Goal: Task Accomplishment & Management: Use online tool/utility

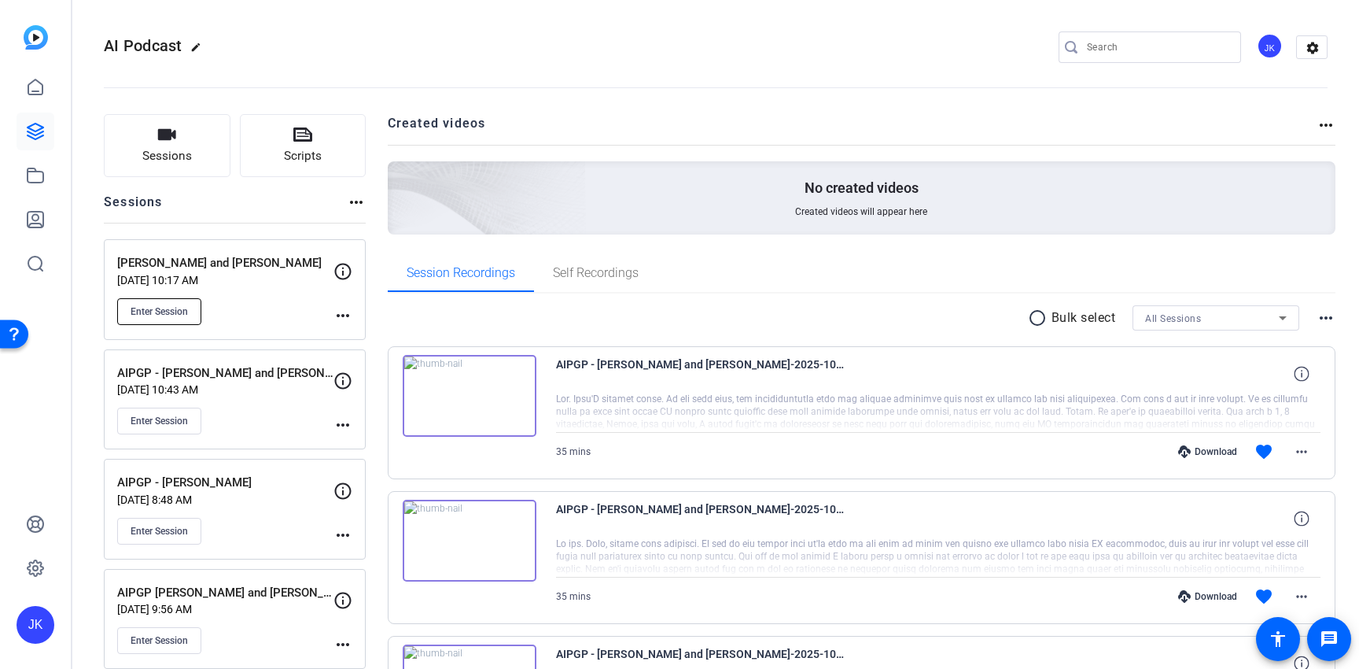
click at [172, 305] on span "Enter Session" at bounding box center [159, 311] width 57 height 13
click at [176, 311] on span "Enter Session" at bounding box center [159, 311] width 57 height 13
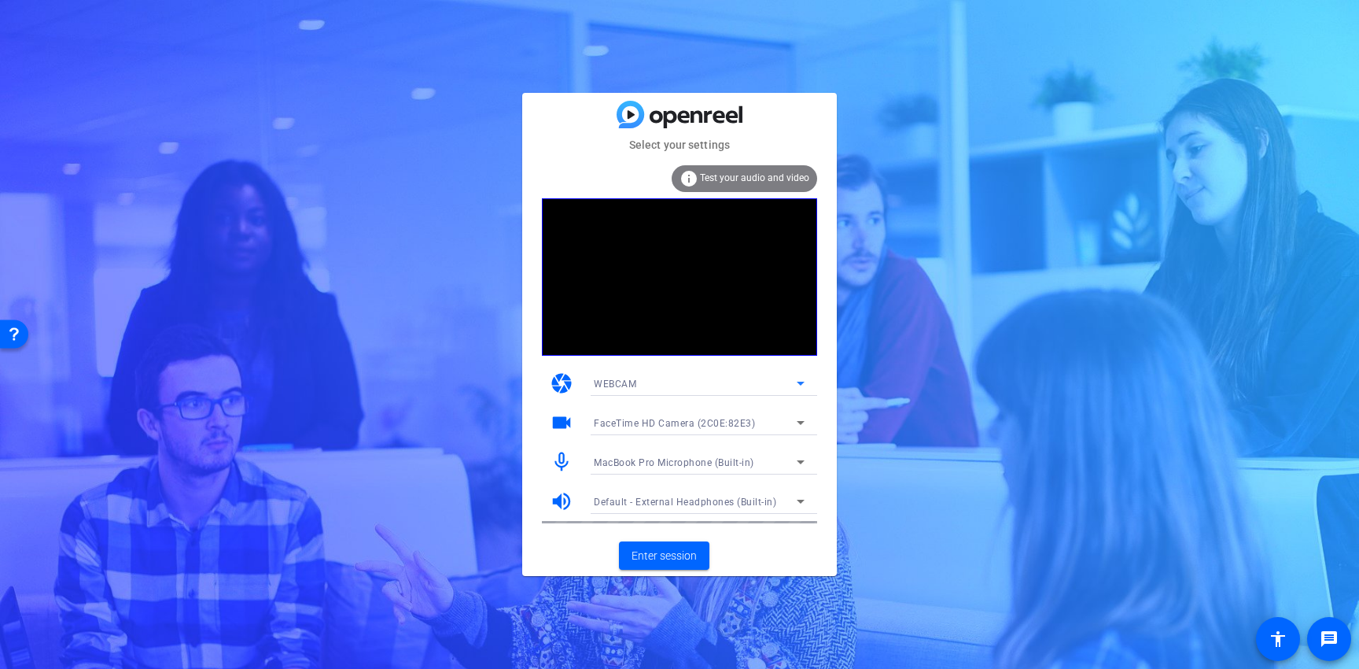
click at [786, 390] on div "WEBCAM" at bounding box center [695, 384] width 203 height 20
click at [530, 390] on div at bounding box center [679, 334] width 1359 height 669
click at [643, 375] on div "WEBCAM" at bounding box center [695, 384] width 203 height 20
click at [643, 375] on div at bounding box center [679, 334] width 1359 height 669
click at [651, 422] on span "FaceTime HD Camera (2C0E:82E3)" at bounding box center [674, 423] width 161 height 11
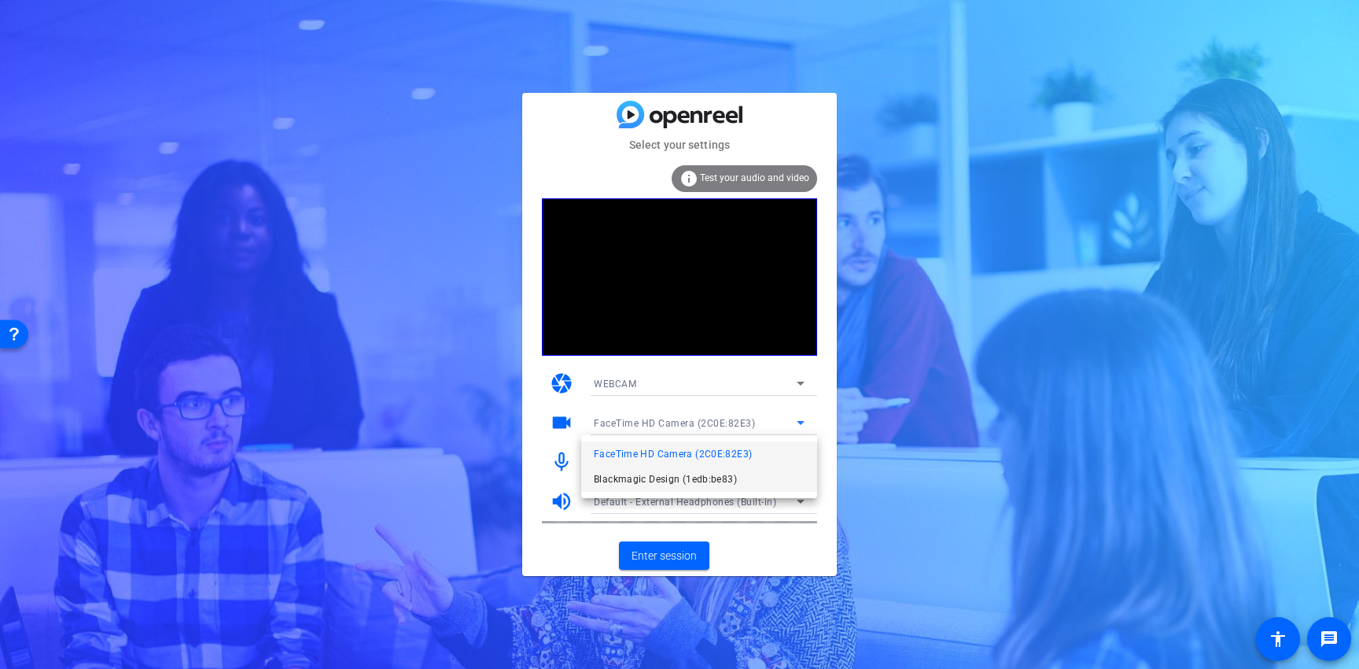
click at [647, 470] on span "Blackmagic Design (1edb:be83)" at bounding box center [665, 479] width 143 height 19
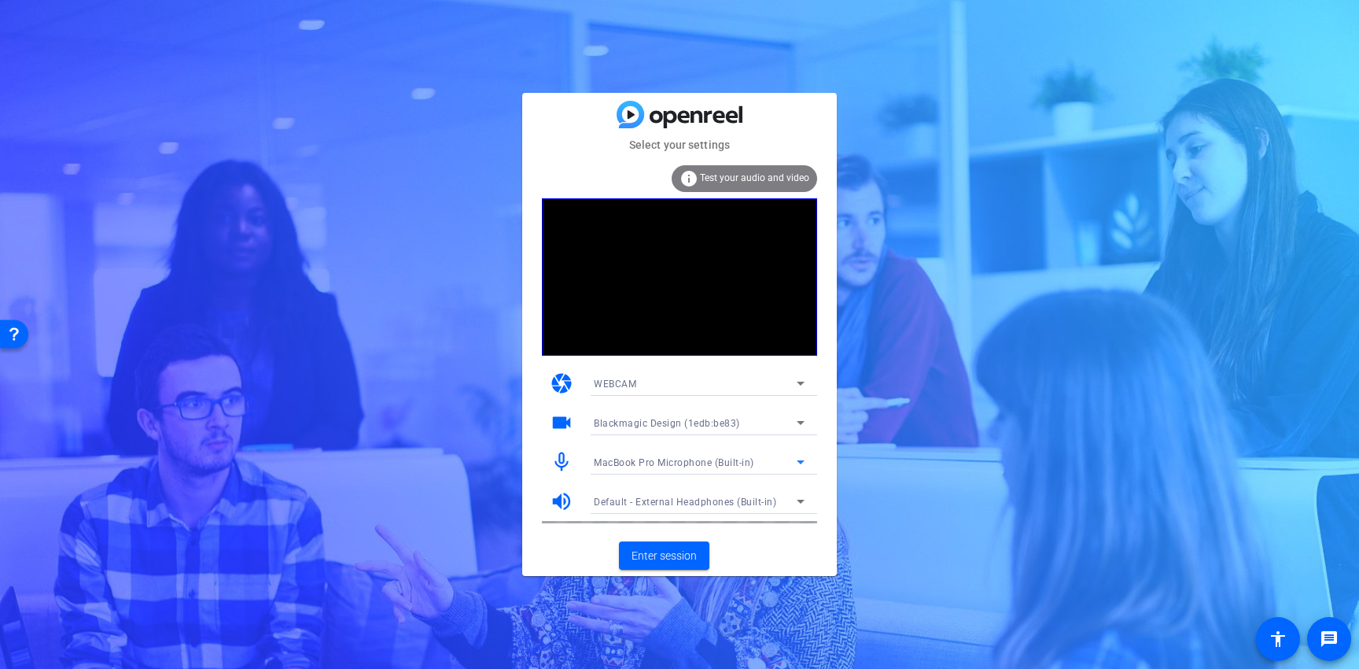
click at [725, 461] on span "MacBook Pro Microphone (Built-in)" at bounding box center [674, 462] width 160 height 11
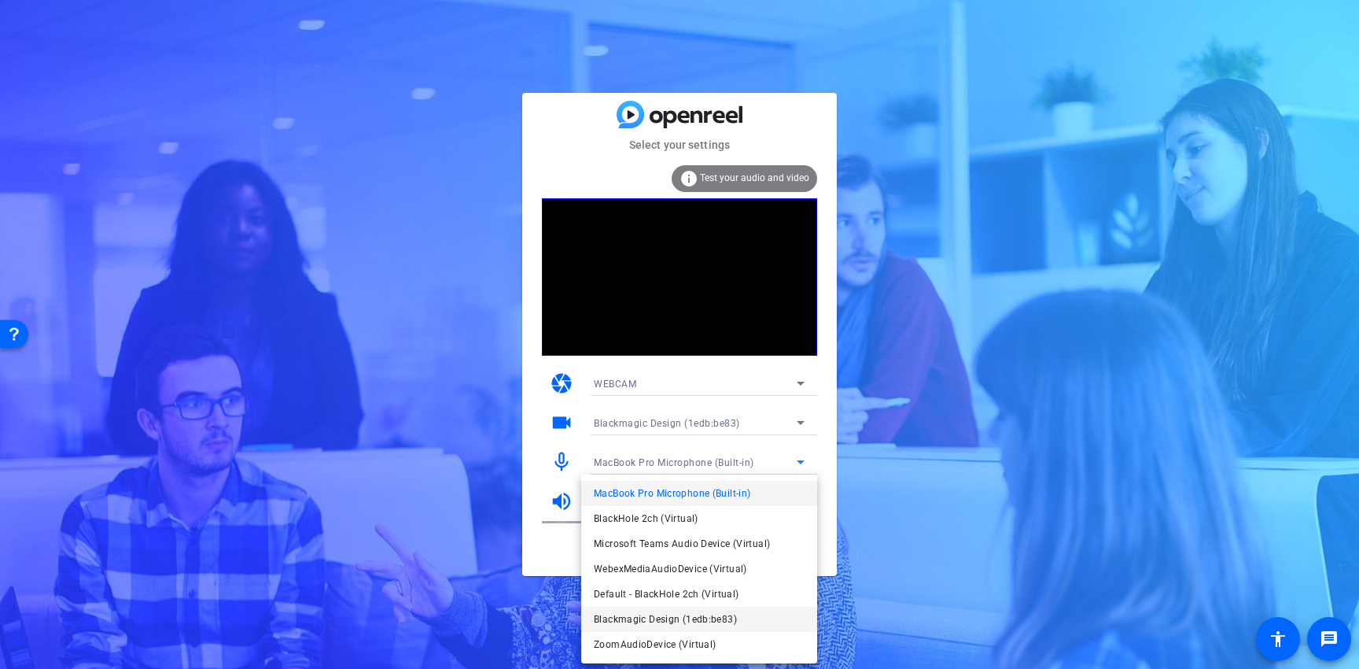
click at [716, 616] on span "Blackmagic Design (1edb:be83)" at bounding box center [665, 619] width 143 height 19
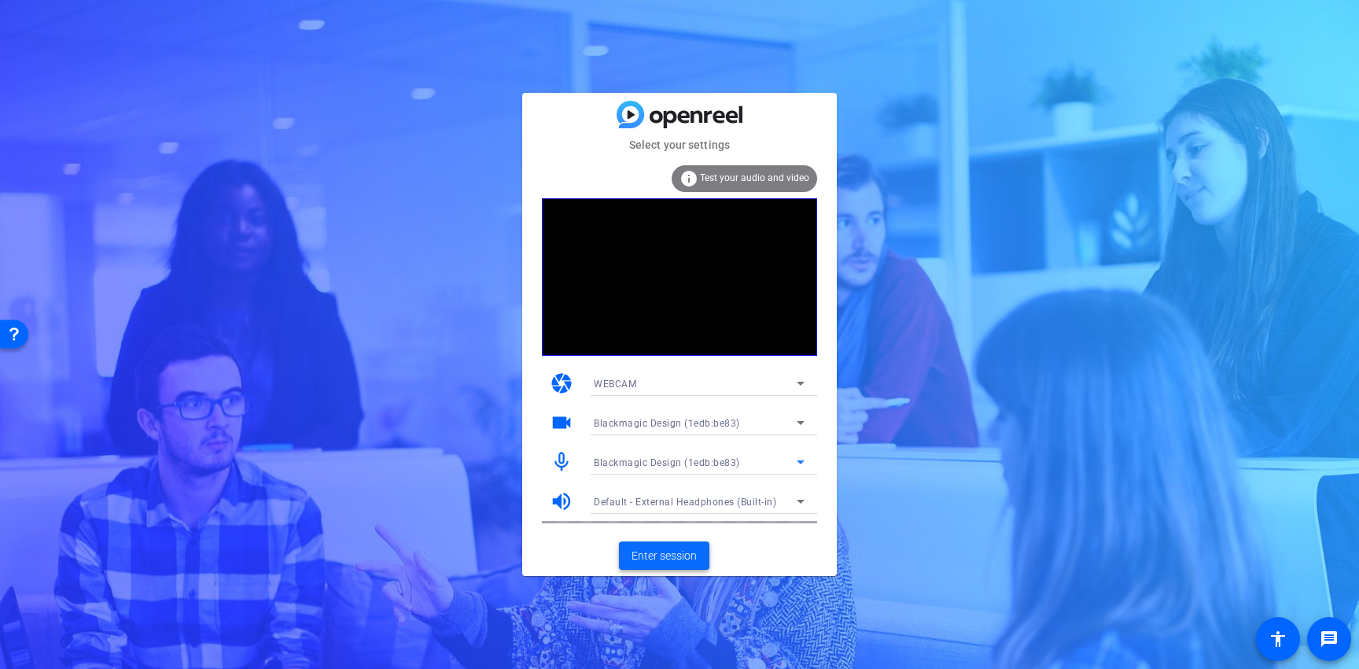
click at [641, 557] on span "Enter session" at bounding box center [664, 555] width 65 height 17
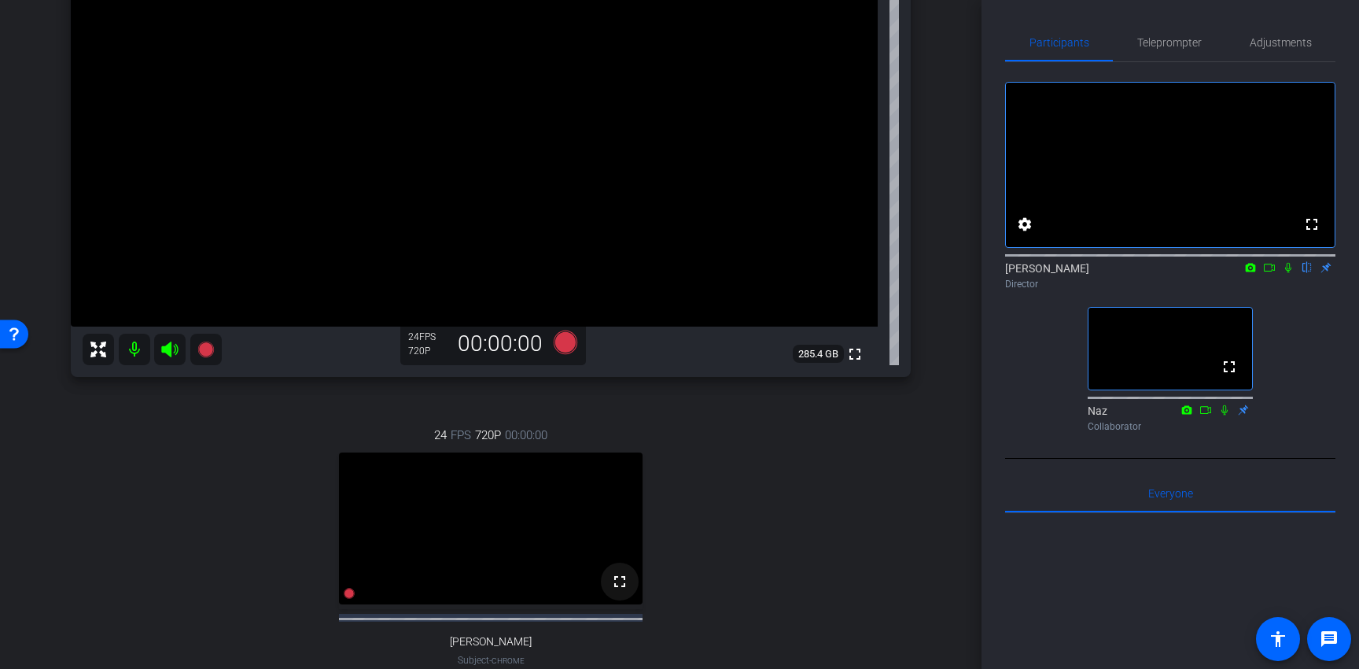
scroll to position [278, 0]
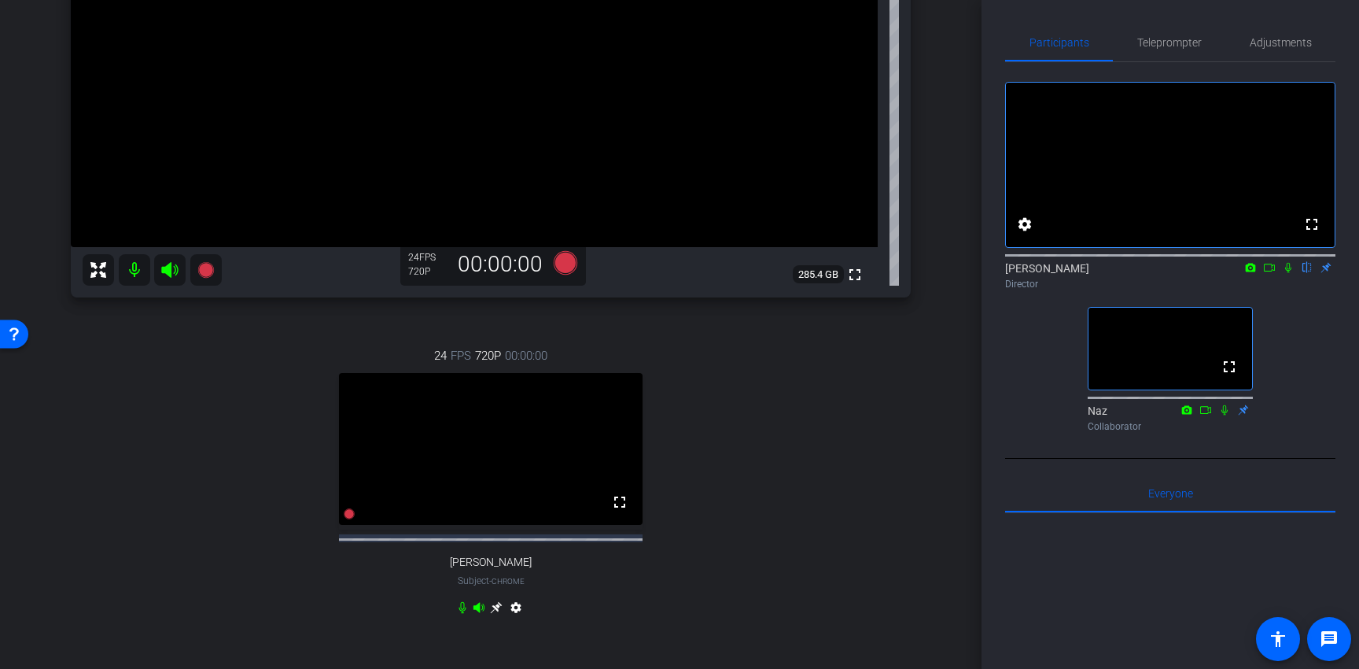
click at [495, 613] on icon at bounding box center [496, 607] width 13 height 13
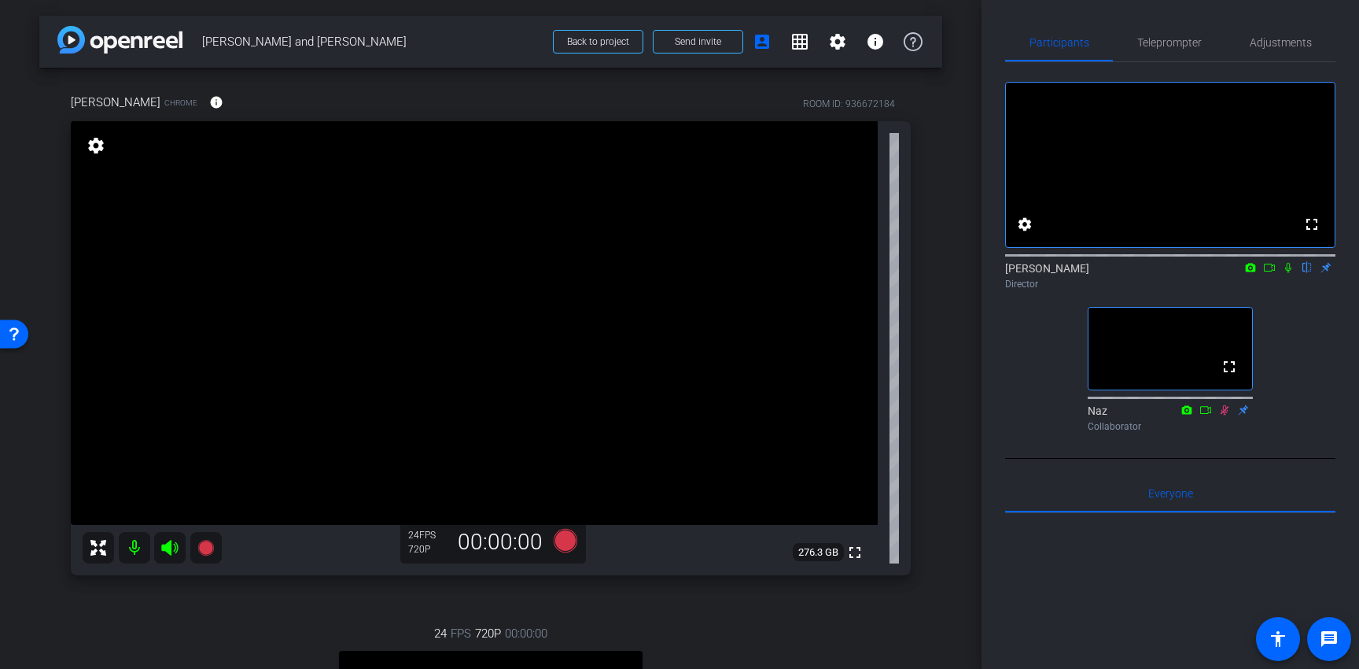
scroll to position [230, 0]
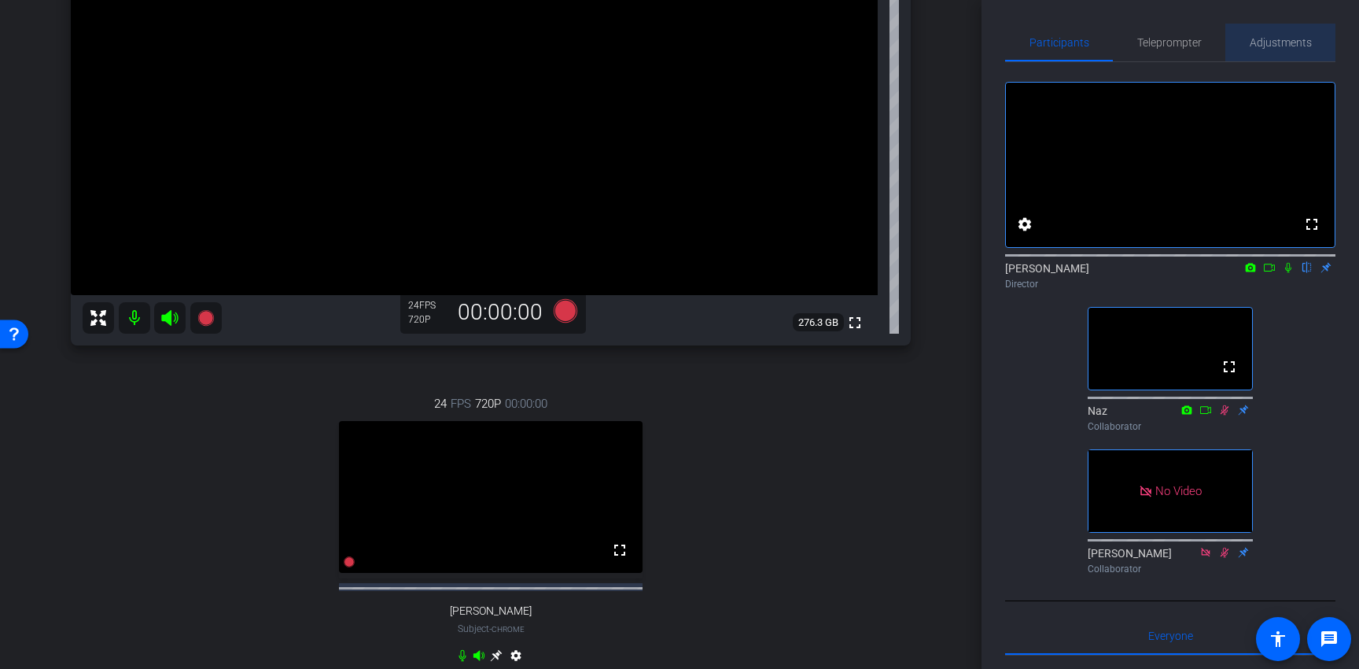
click at [1265, 35] on span "Adjustments" at bounding box center [1281, 43] width 62 height 38
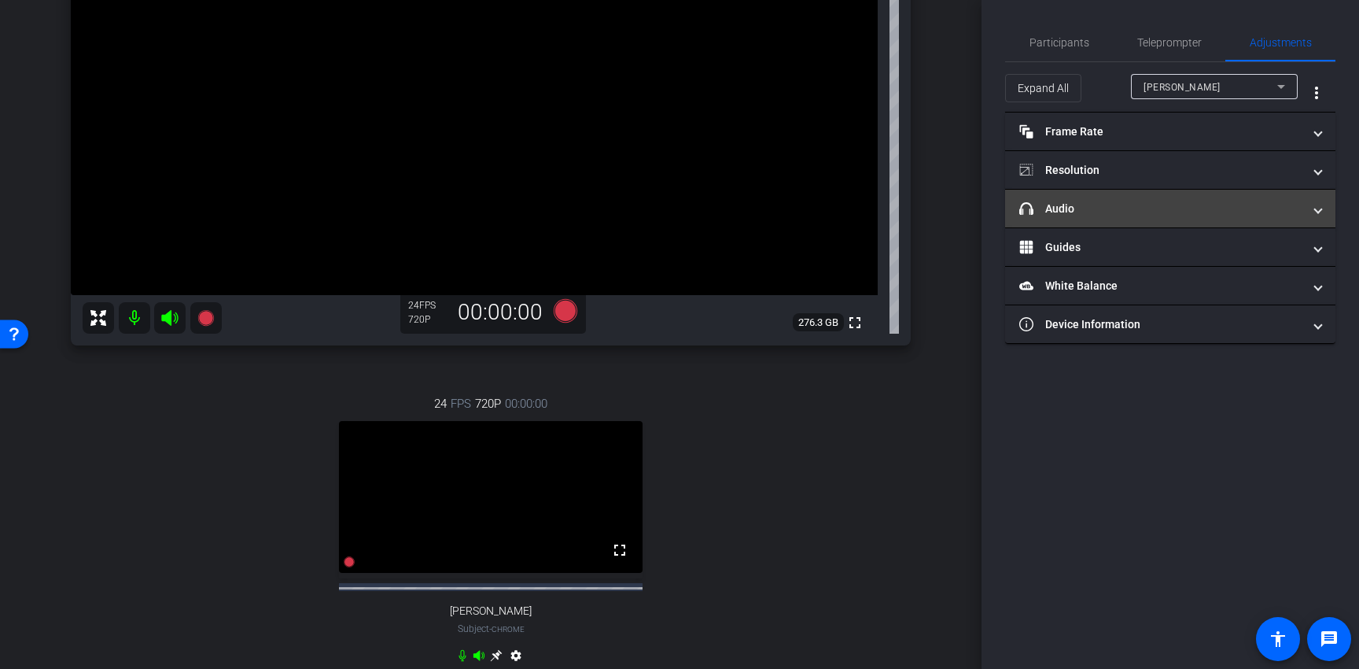
click at [1223, 213] on mat-panel-title "headphone icon Audio" at bounding box center [1160, 209] width 283 height 17
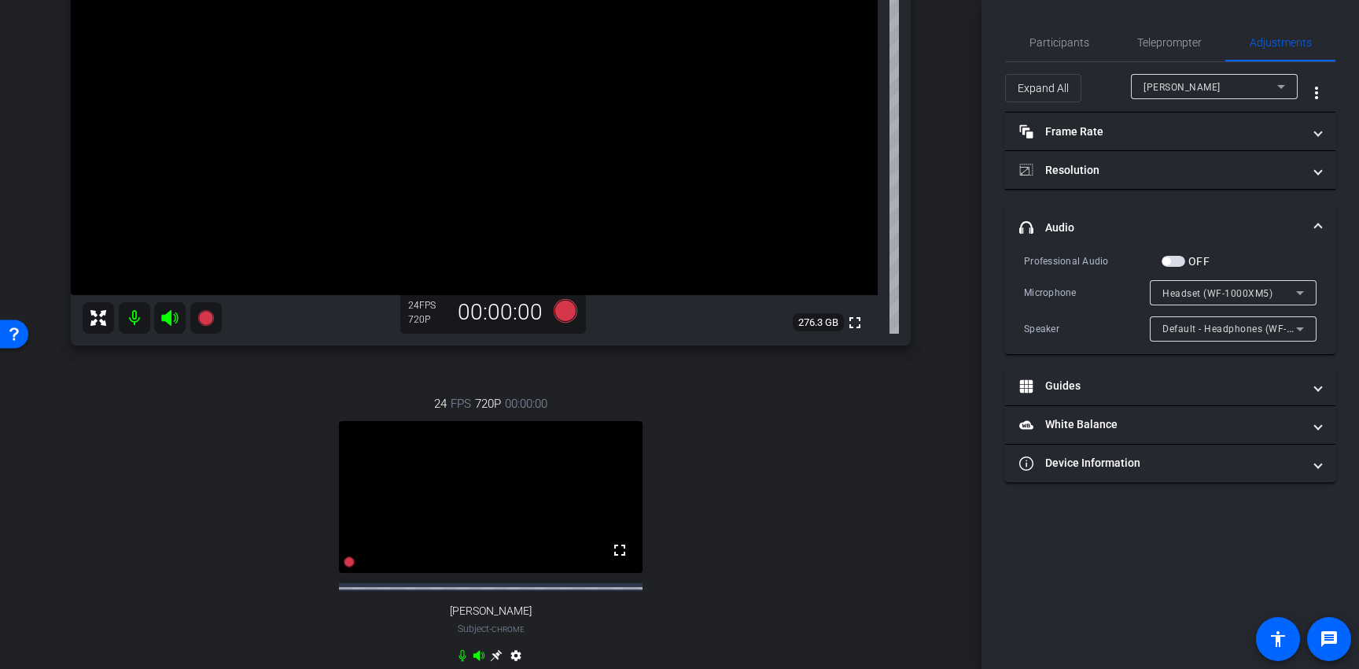
click at [1230, 82] on div "Ruben" at bounding box center [1211, 87] width 134 height 20
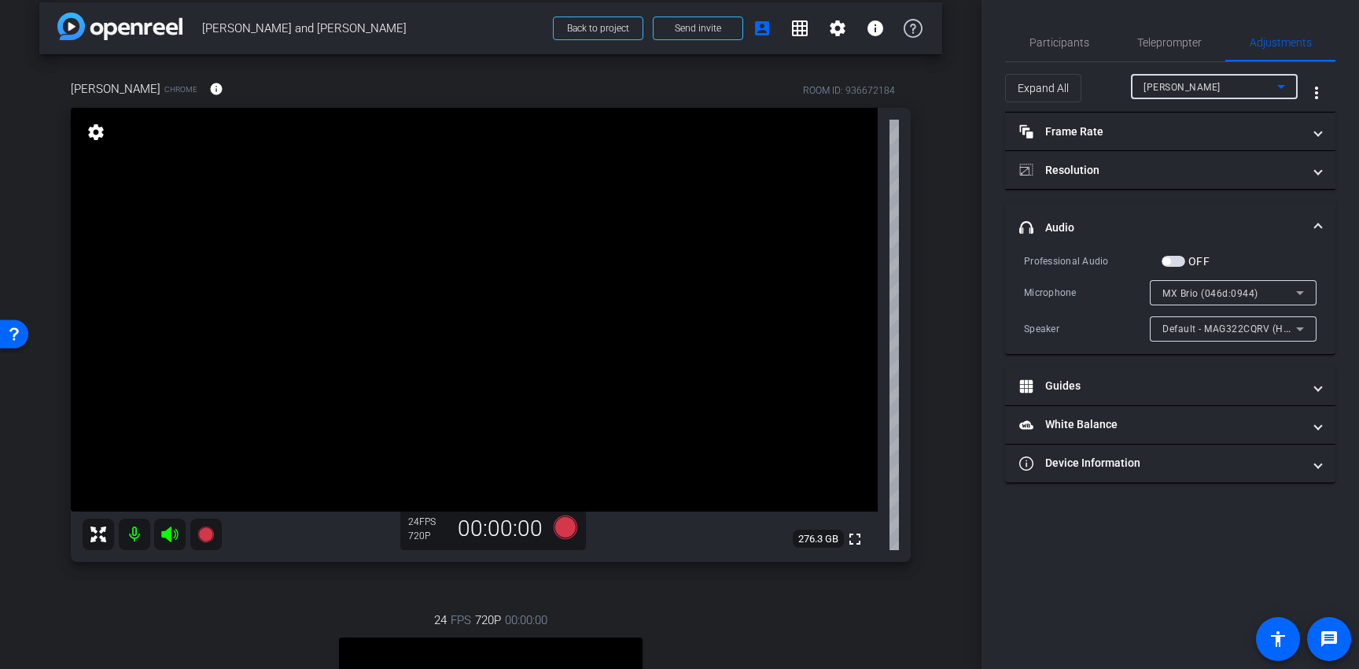
scroll to position [0, 0]
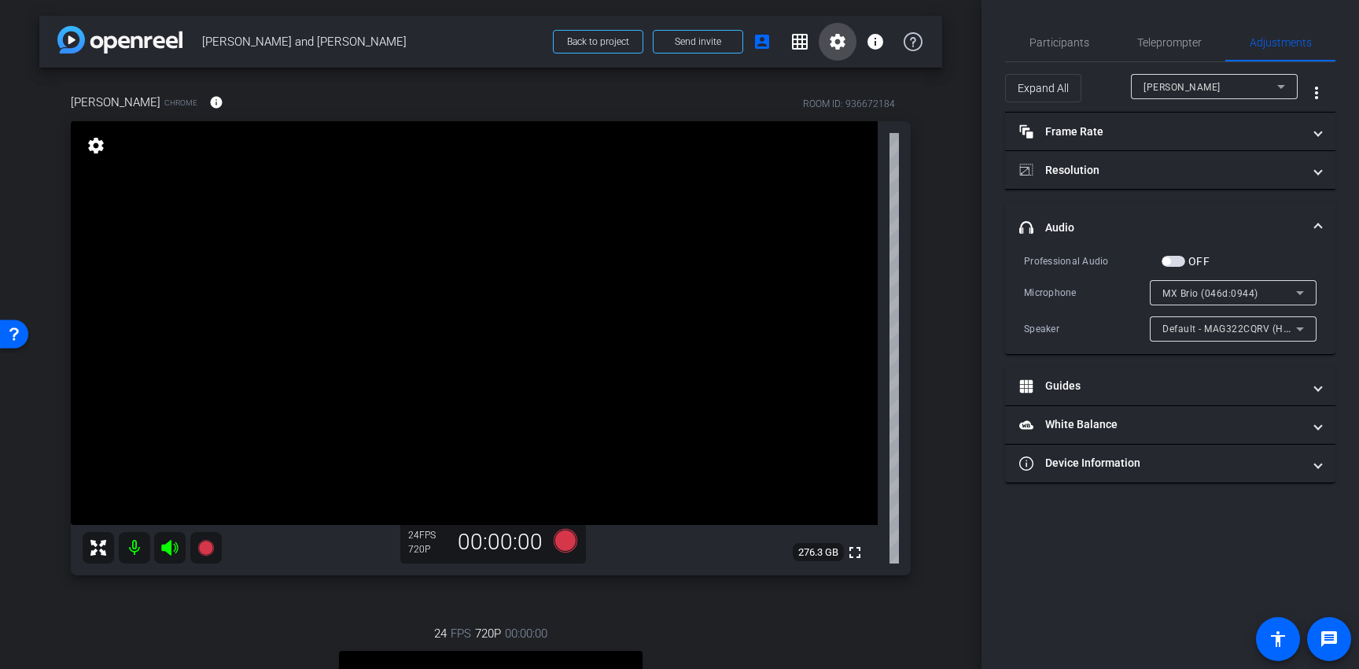
click at [839, 46] on mat-icon "settings" at bounding box center [837, 41] width 19 height 19
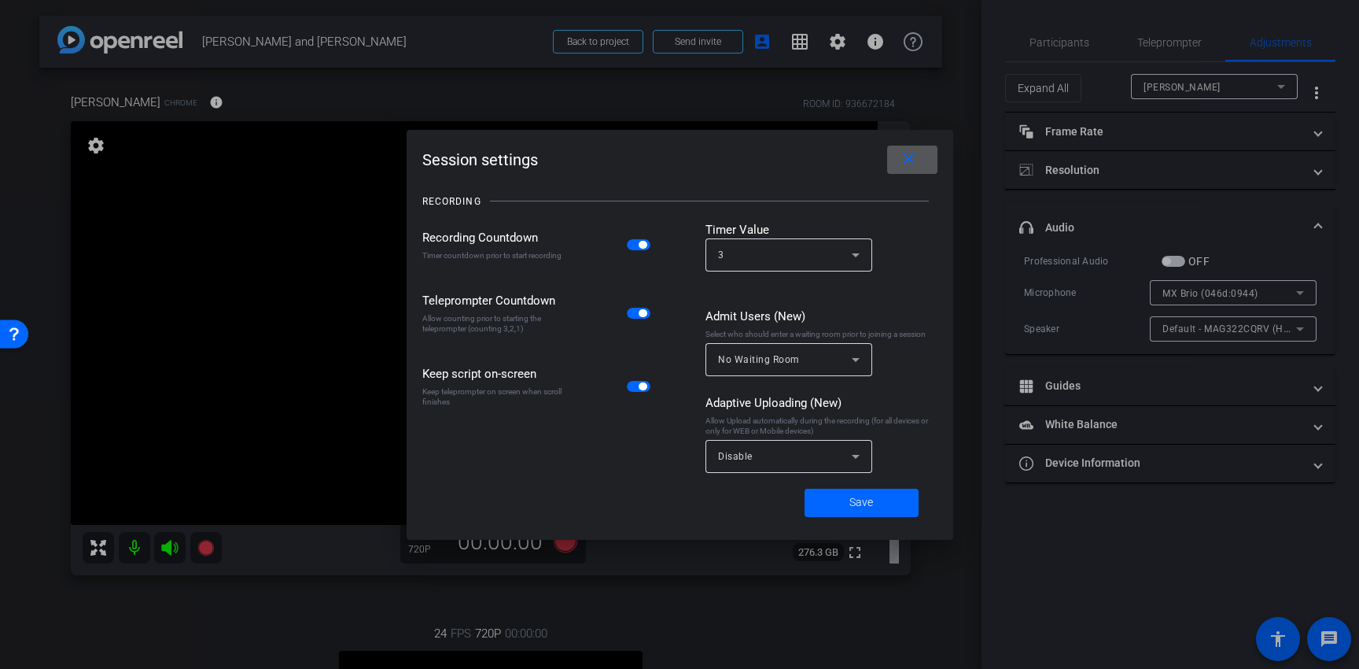
click at [827, 455] on div "Disable" at bounding box center [785, 456] width 134 height 20
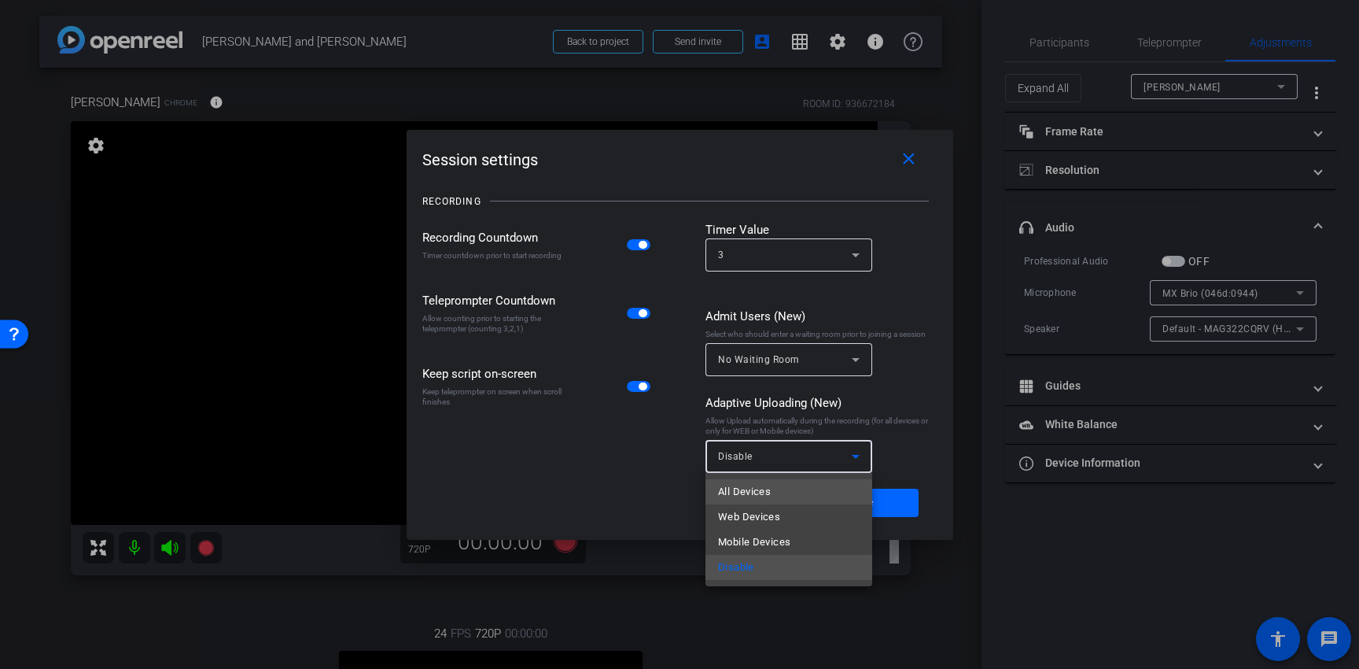
click at [790, 490] on mat-option "All Devices" at bounding box center [789, 491] width 167 height 25
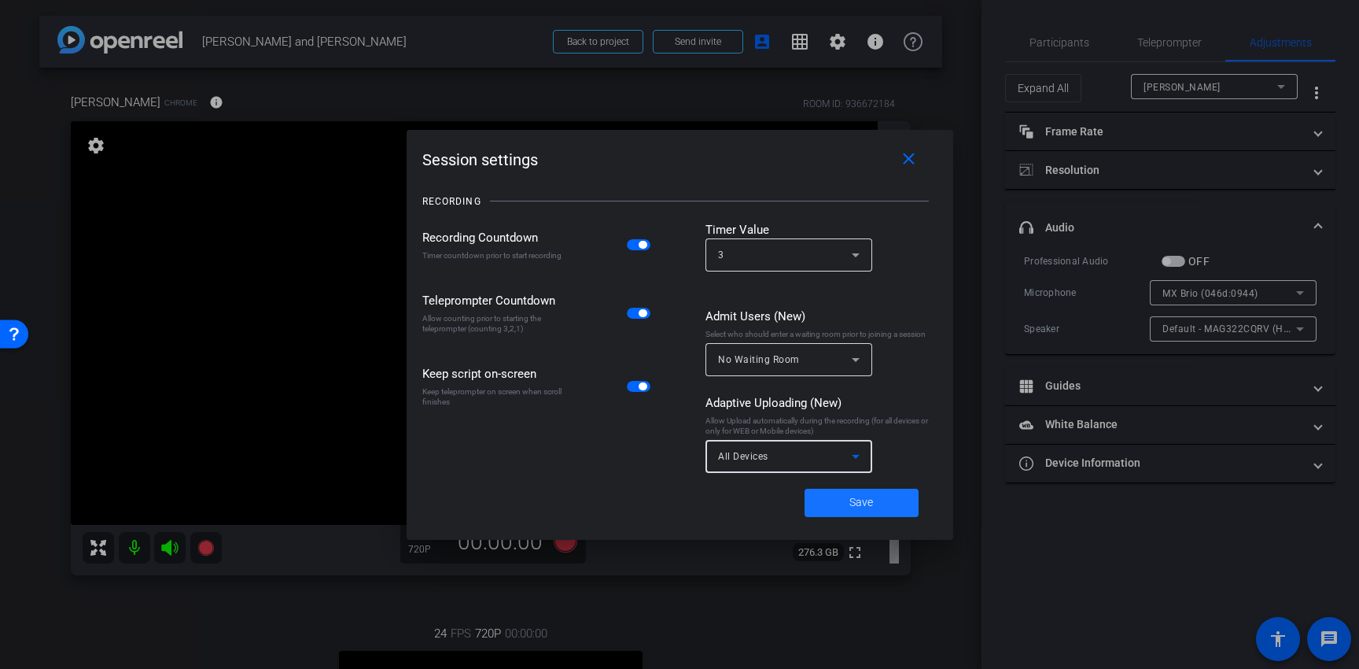
click at [860, 510] on span "Save" at bounding box center [861, 502] width 24 height 17
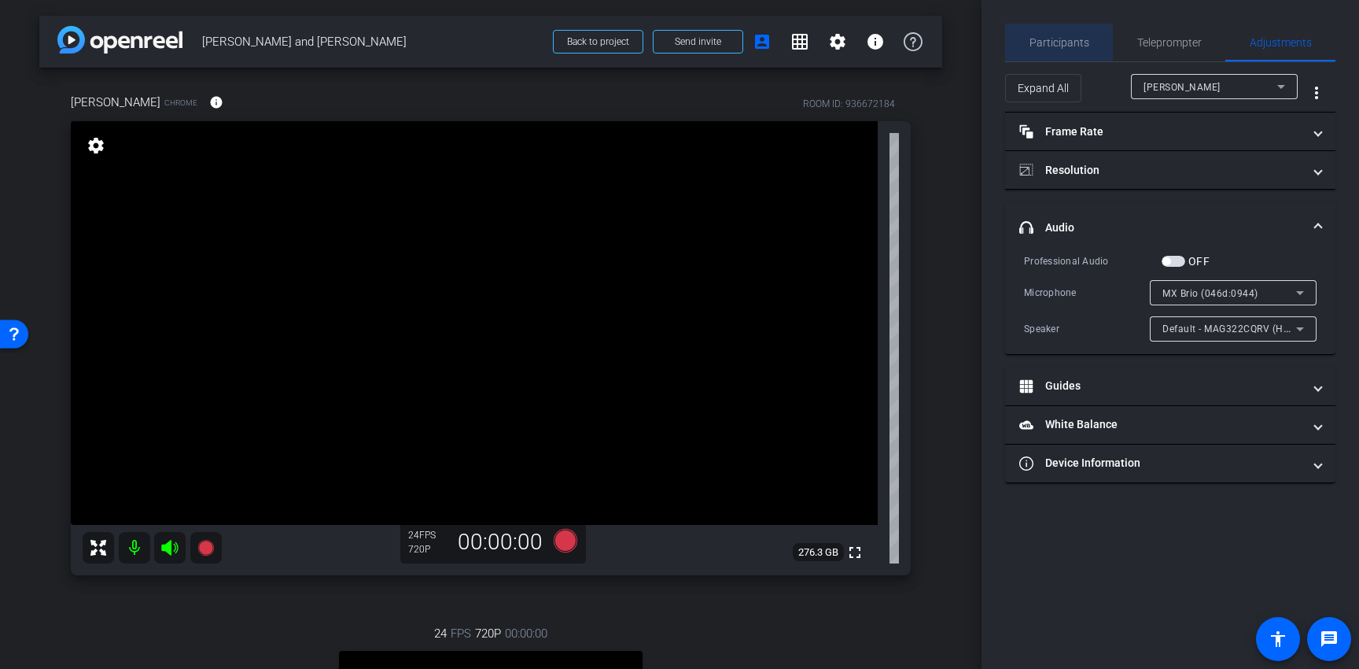
click at [1075, 49] on span "Participants" at bounding box center [1060, 43] width 60 height 38
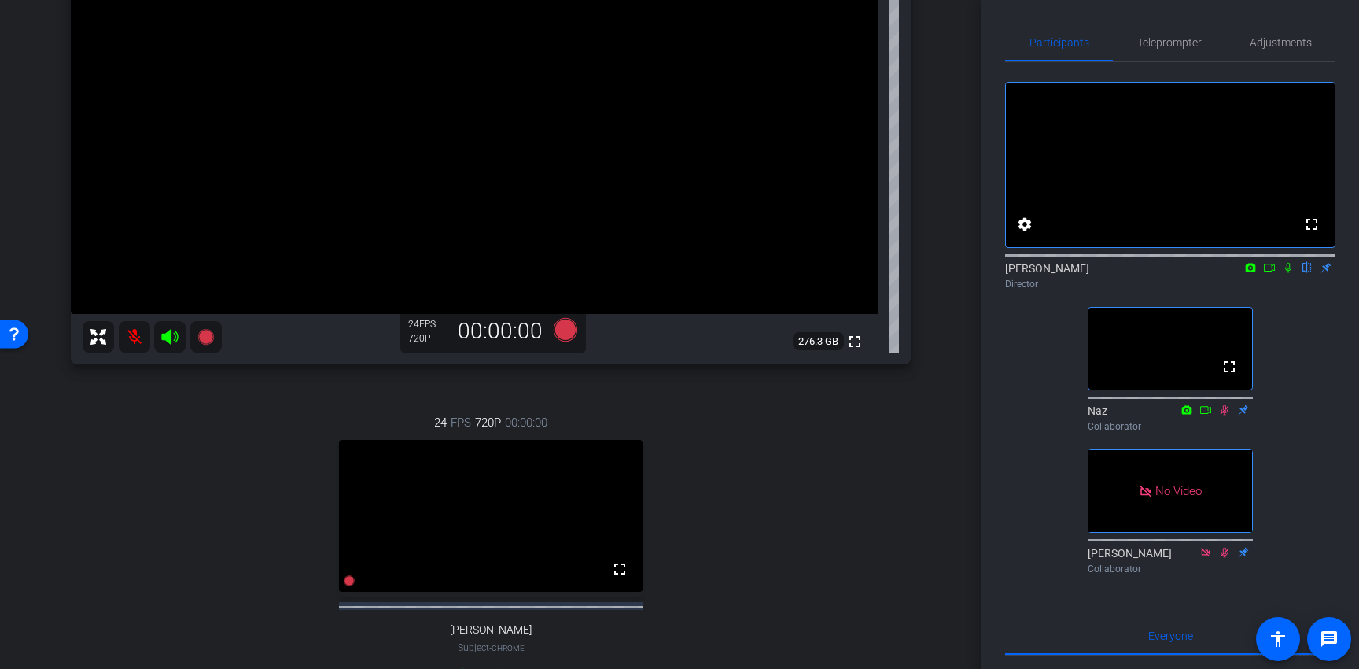
scroll to position [219, 0]
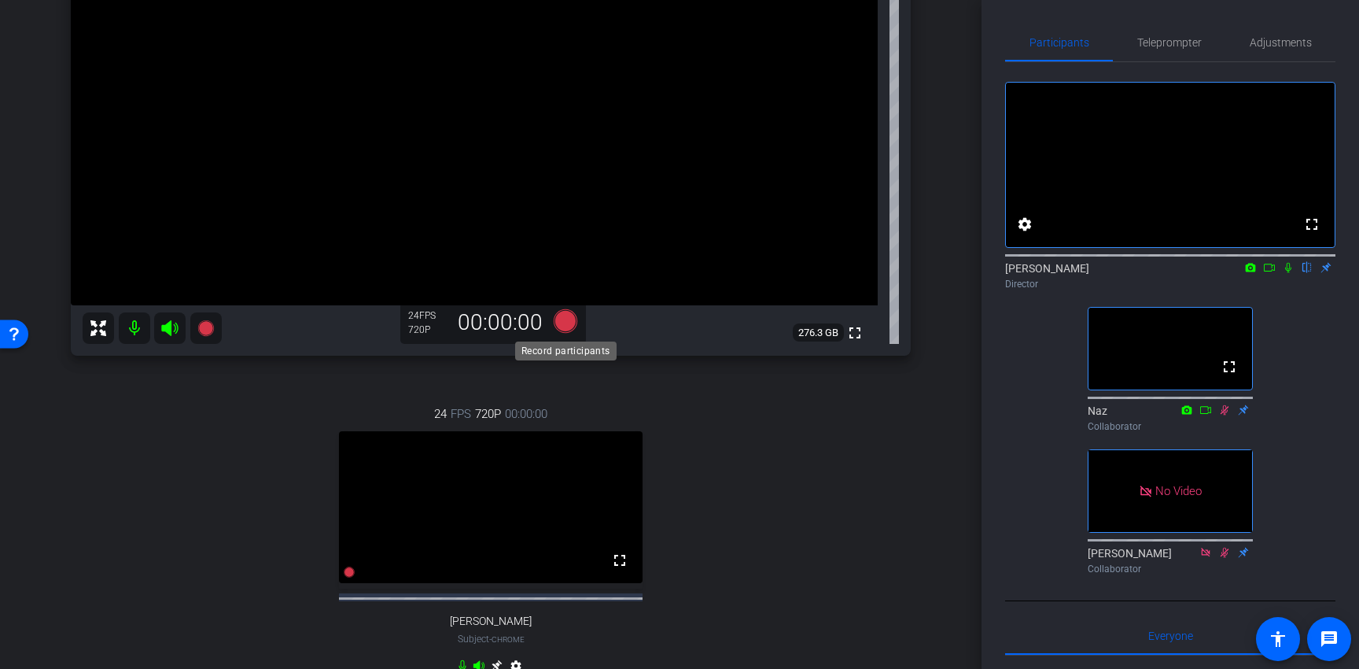
click at [568, 316] on icon at bounding box center [566, 321] width 24 height 24
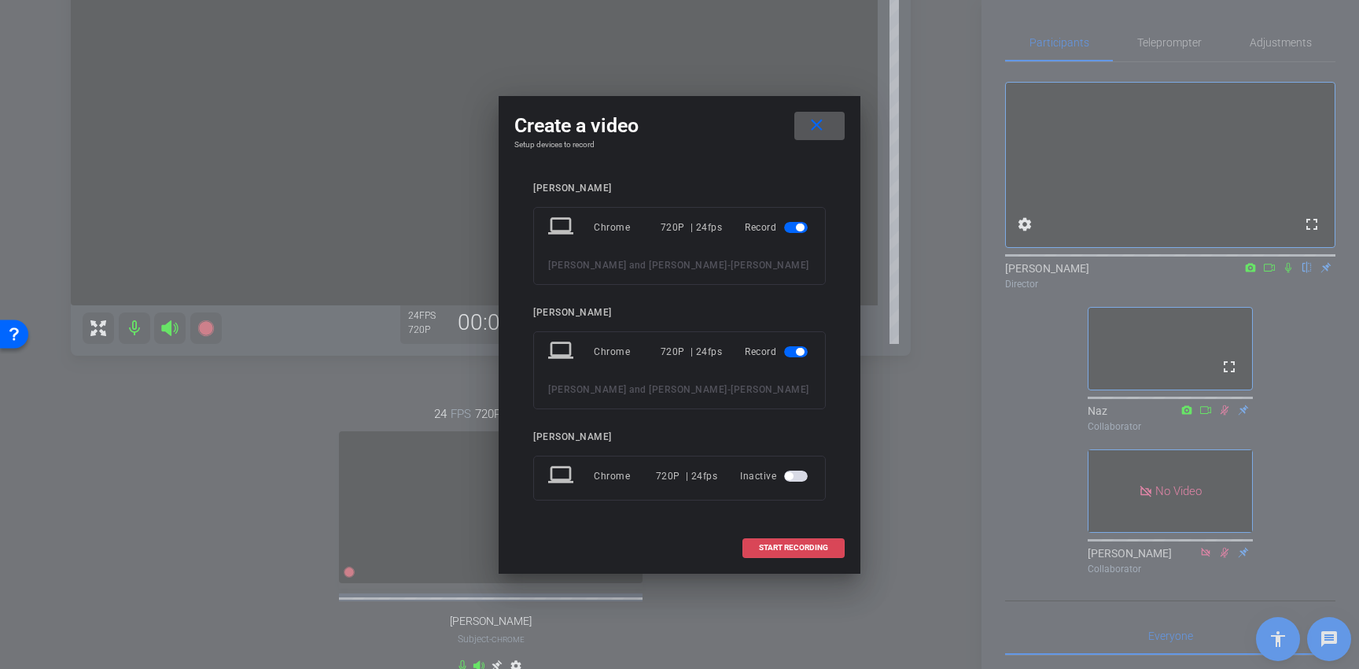
click at [776, 548] on span "START RECORDING" at bounding box center [793, 547] width 69 height 8
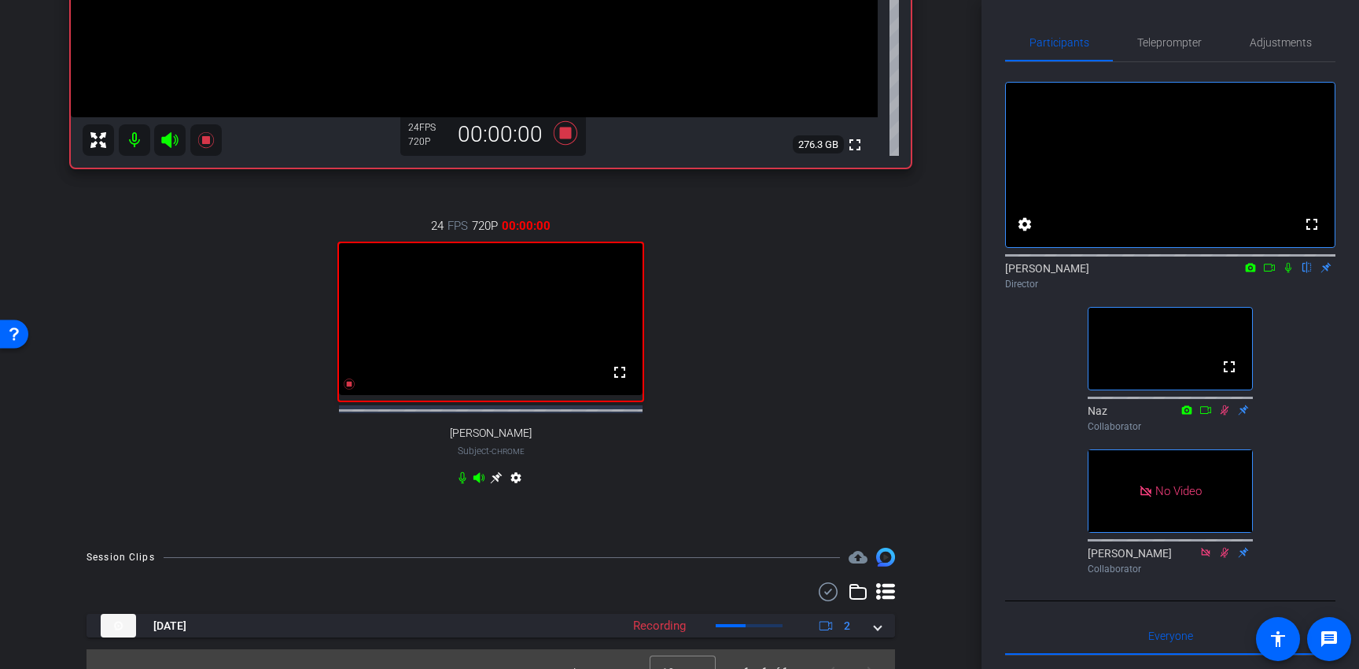
scroll to position [443, 0]
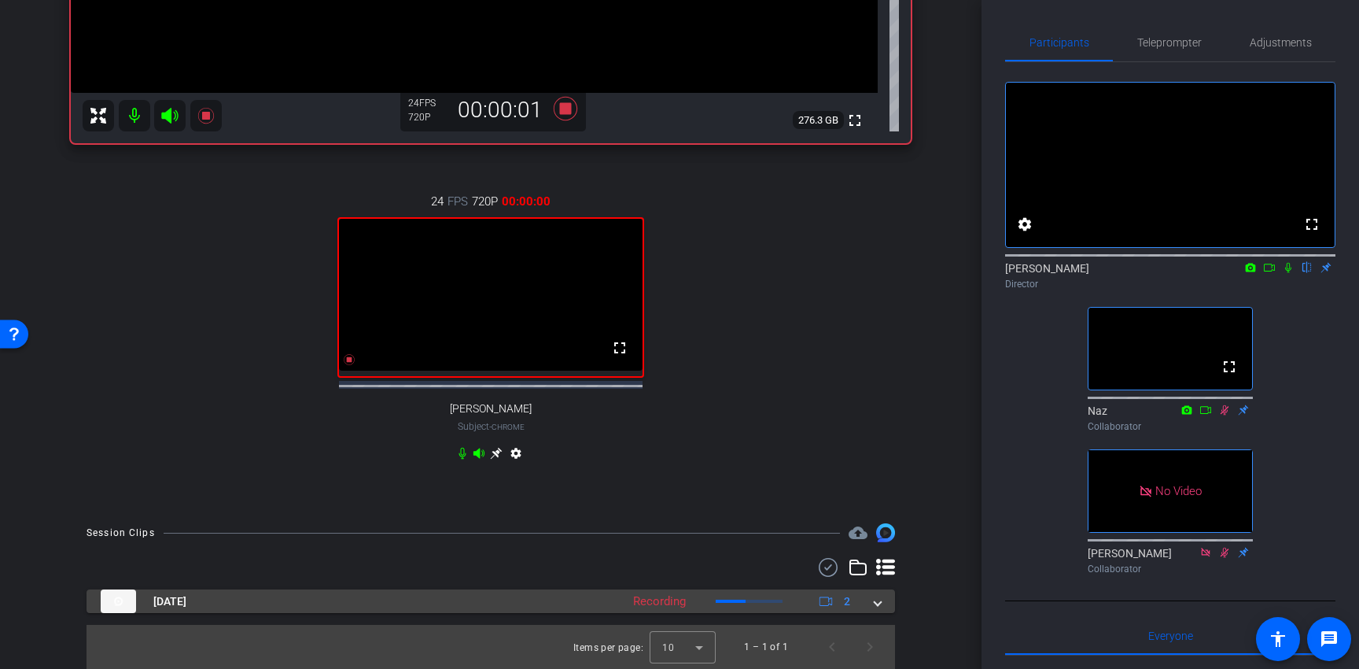
click at [882, 604] on mat-expansion-panel-header "Oct 8, 2025 Recording 2" at bounding box center [491, 601] width 809 height 24
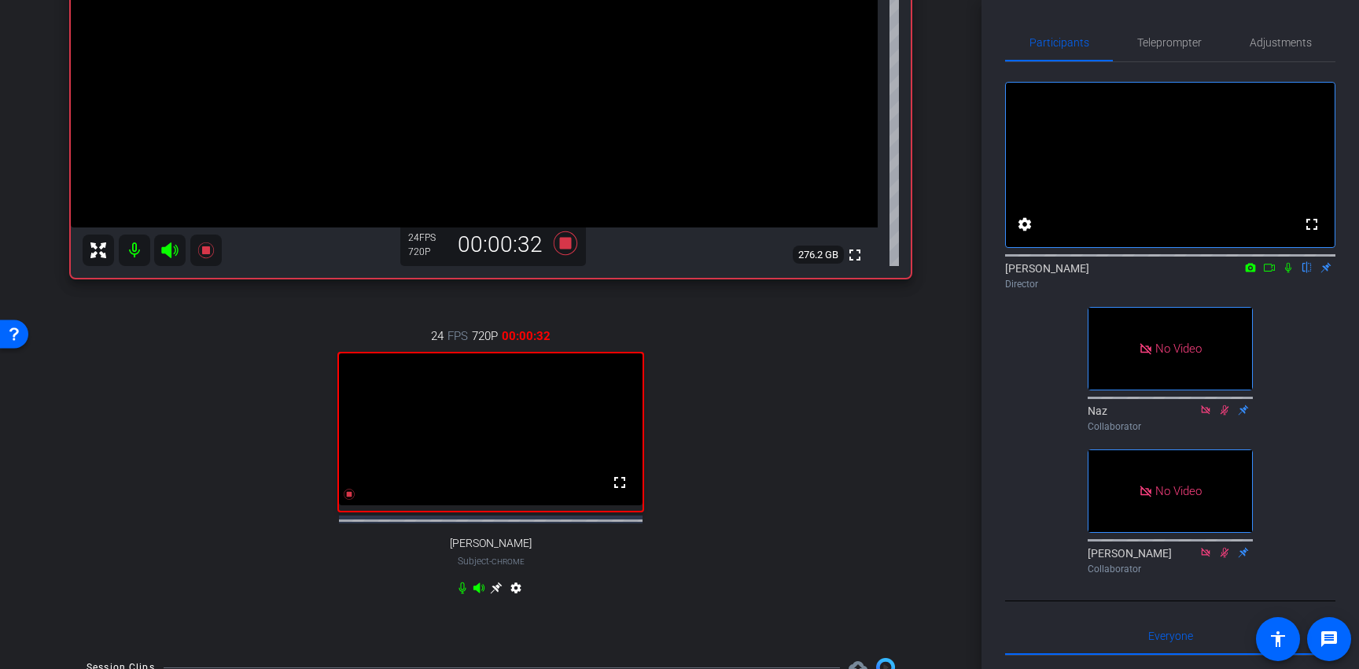
scroll to position [273, 0]
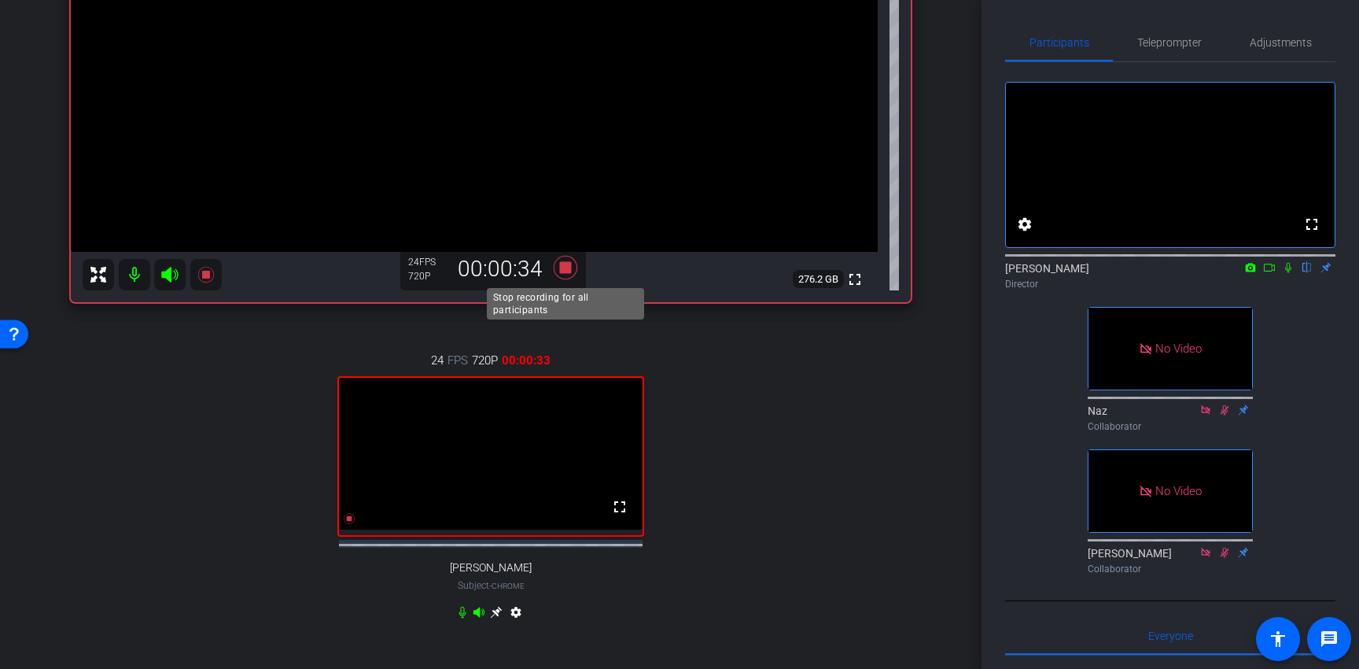
click at [566, 271] on icon at bounding box center [566, 268] width 24 height 24
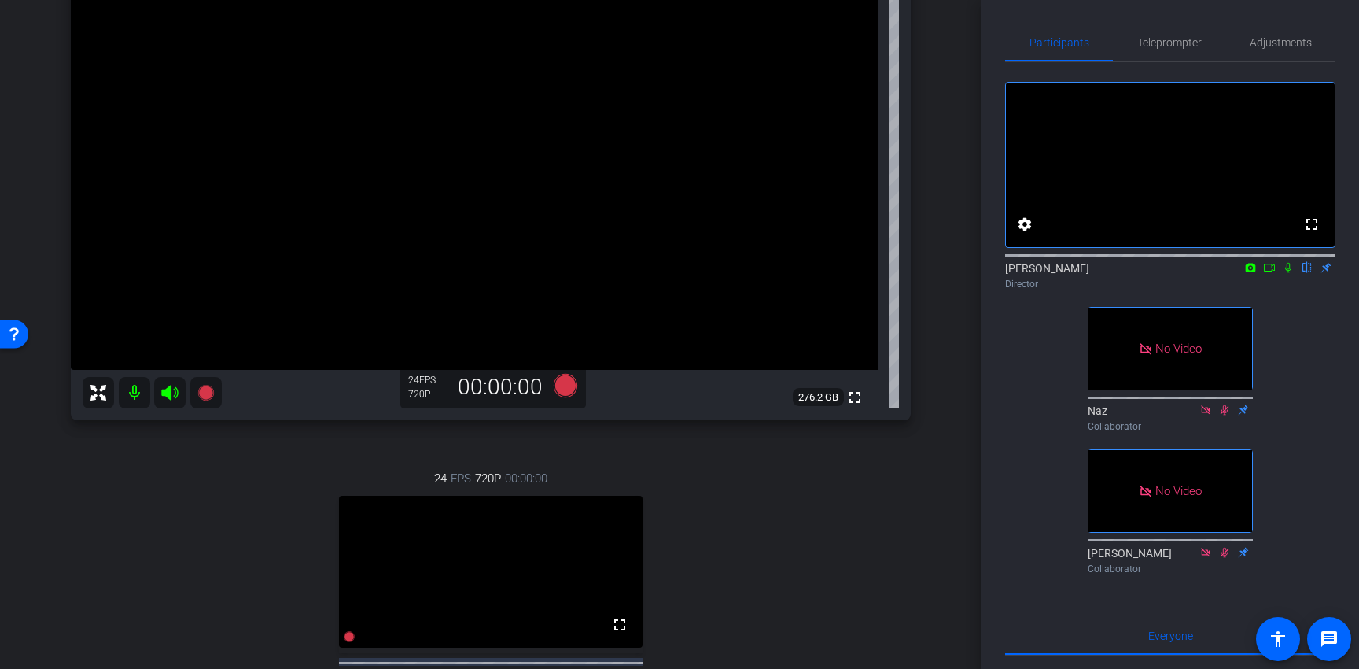
scroll to position [558, 0]
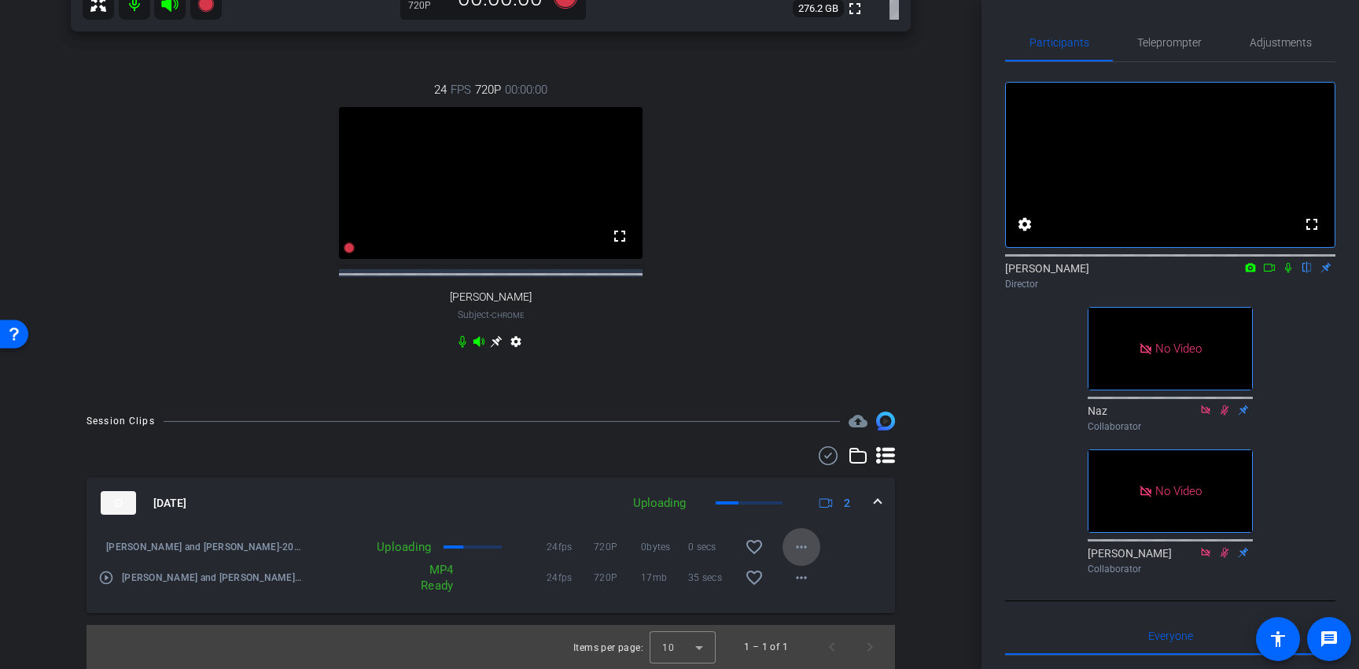
click at [805, 538] on mat-icon "more_horiz" at bounding box center [801, 546] width 19 height 19
click at [804, 538] on div at bounding box center [679, 334] width 1359 height 669
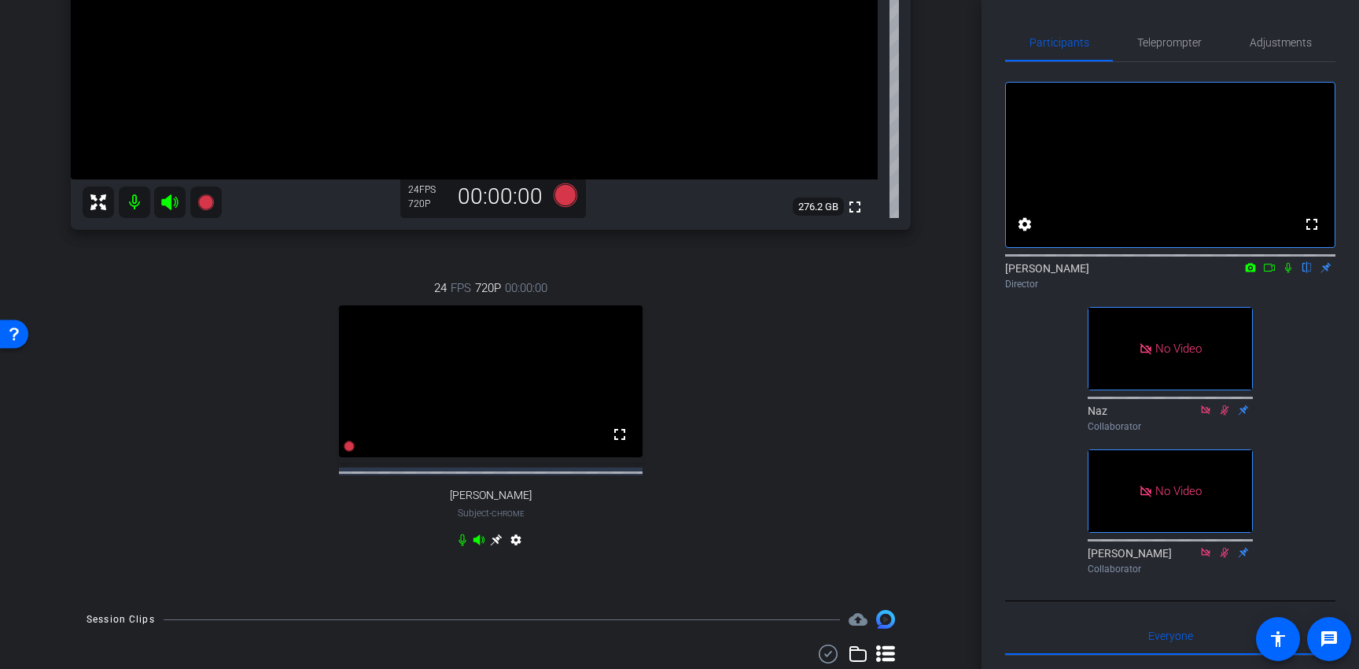
scroll to position [0, 0]
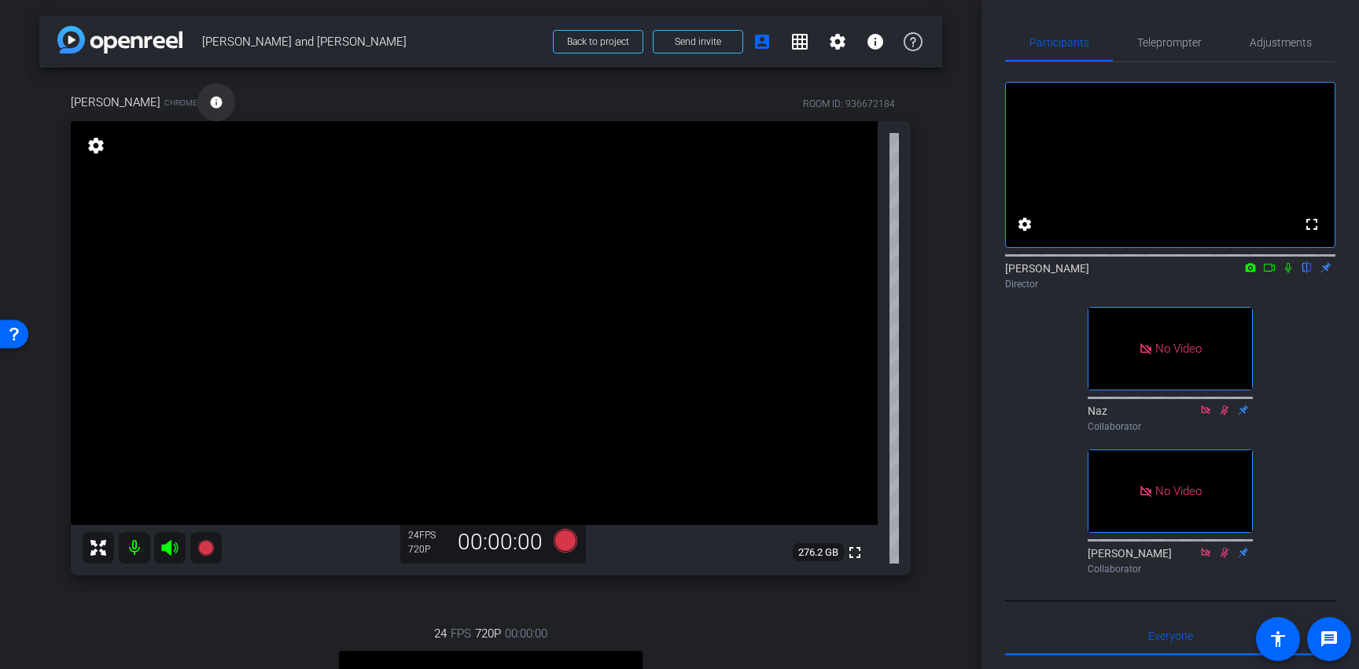
click at [209, 100] on mat-icon "info" at bounding box center [216, 102] width 14 height 14
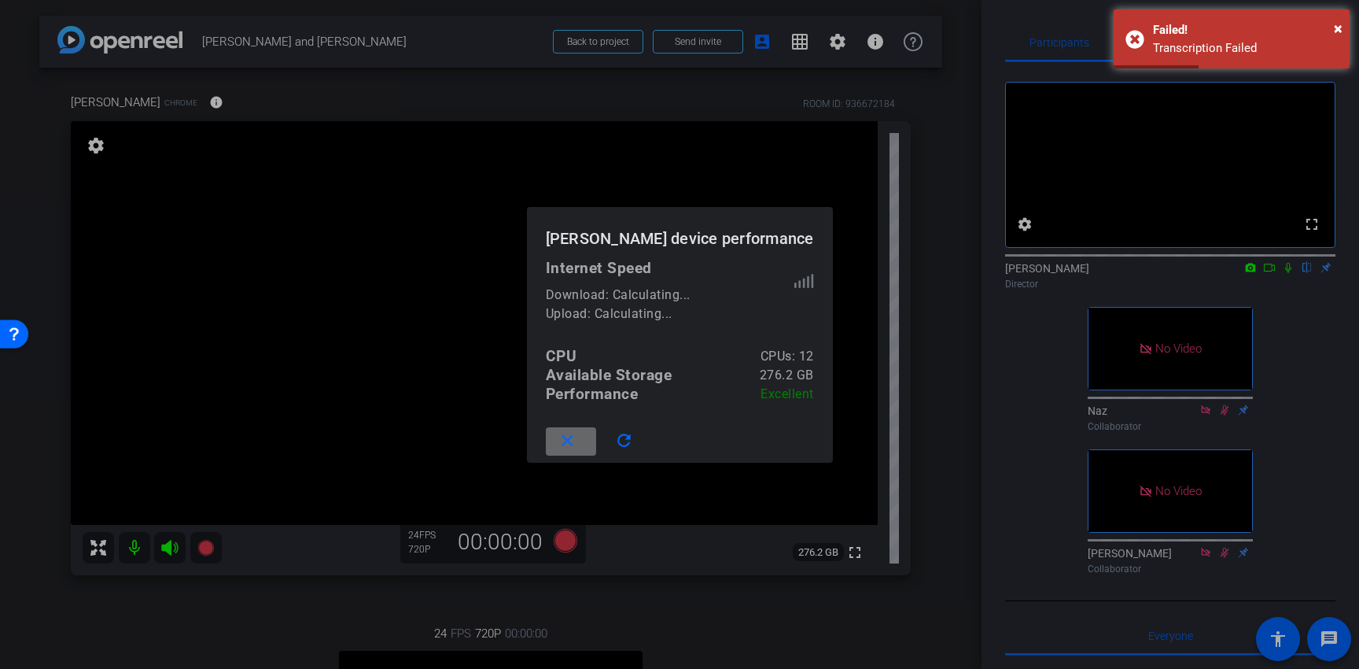
click at [577, 443] on mat-icon "close" at bounding box center [568, 441] width 20 height 20
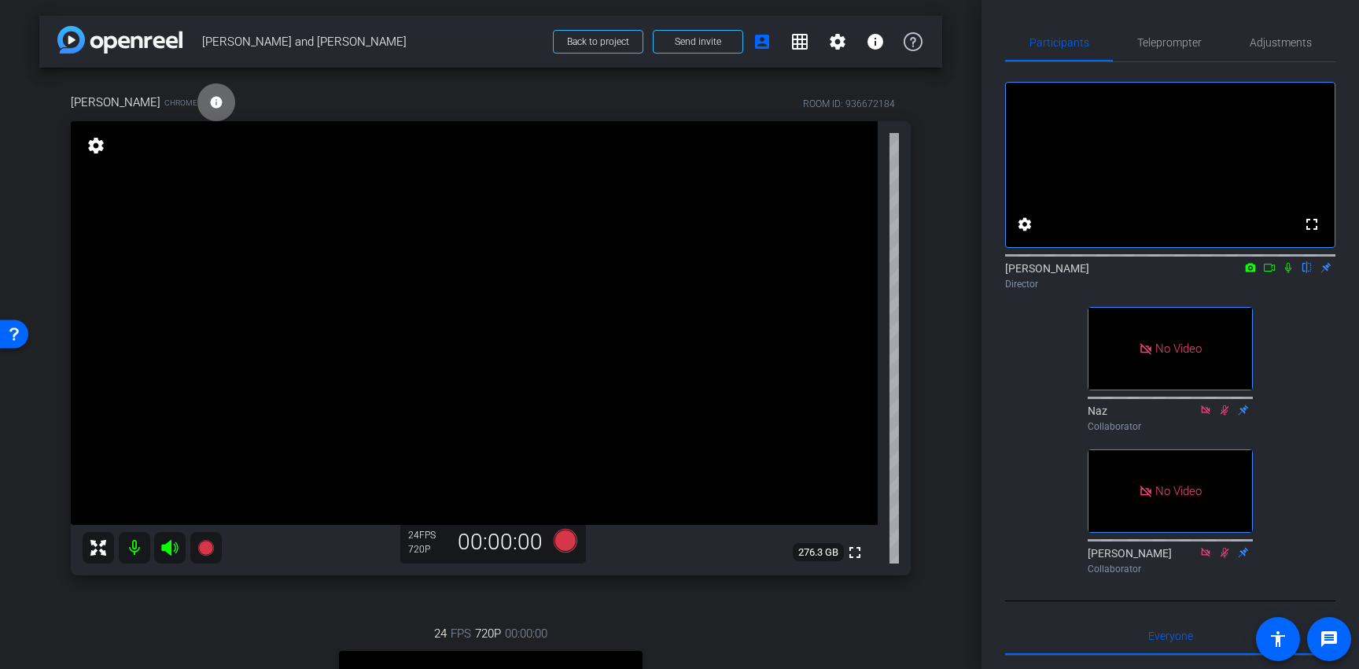
click at [209, 106] on mat-icon "info" at bounding box center [216, 102] width 14 height 14
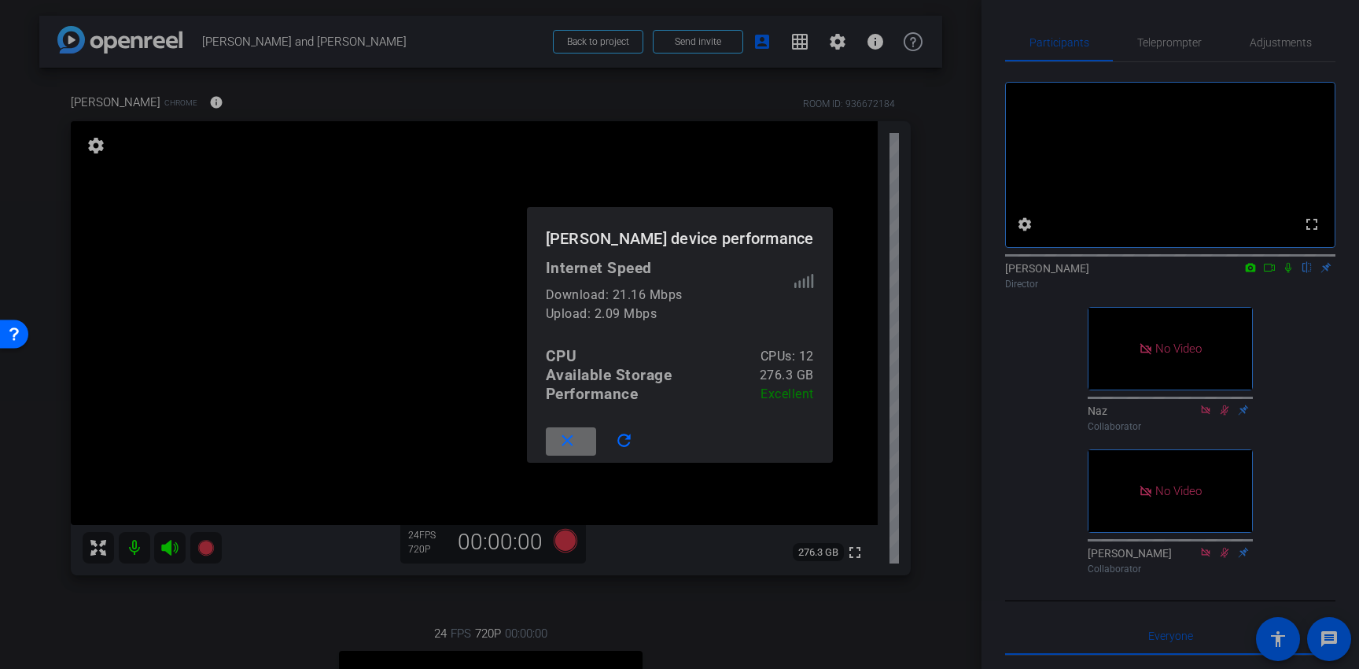
click at [577, 435] on mat-icon "close" at bounding box center [568, 441] width 20 height 20
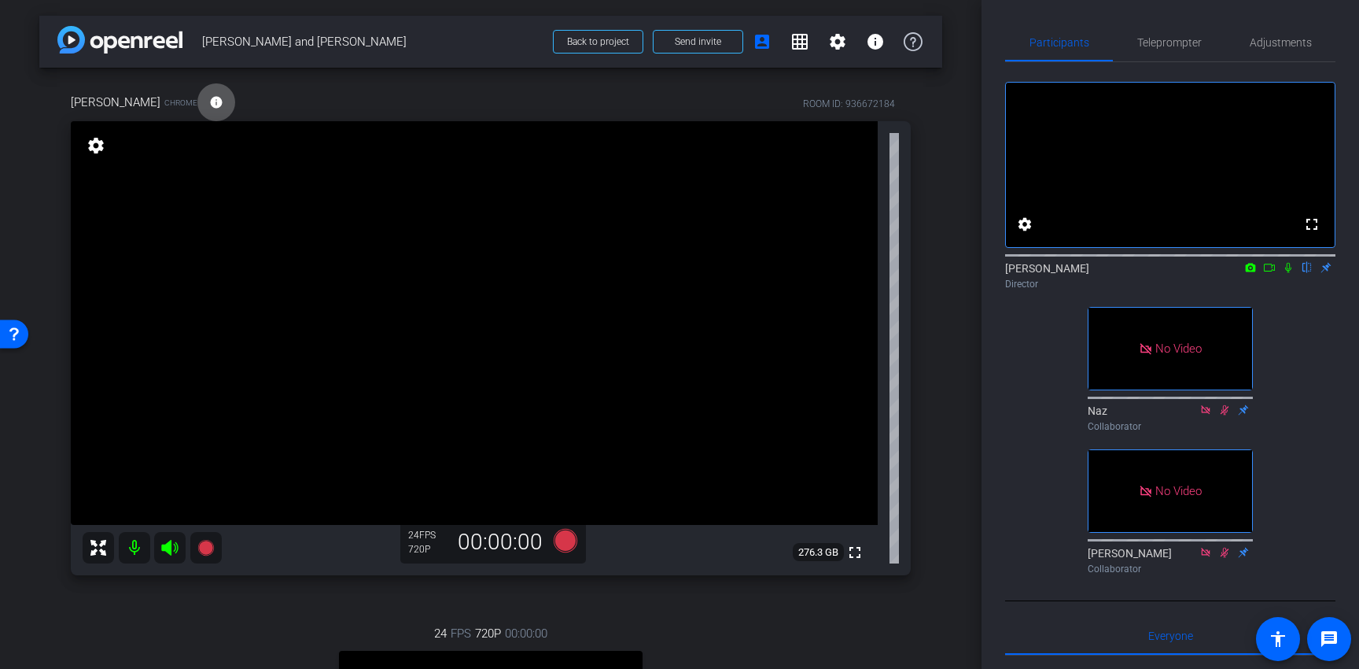
click at [209, 107] on mat-icon "info" at bounding box center [216, 102] width 14 height 14
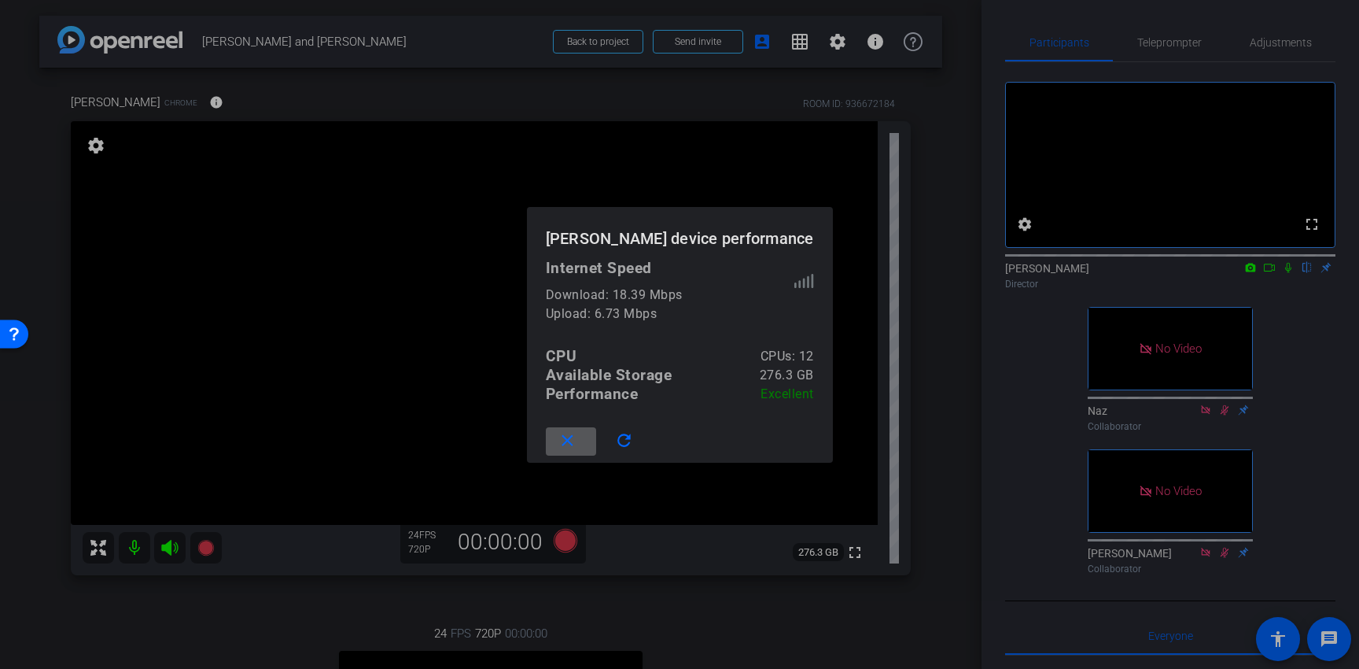
click at [596, 452] on span at bounding box center [571, 441] width 50 height 38
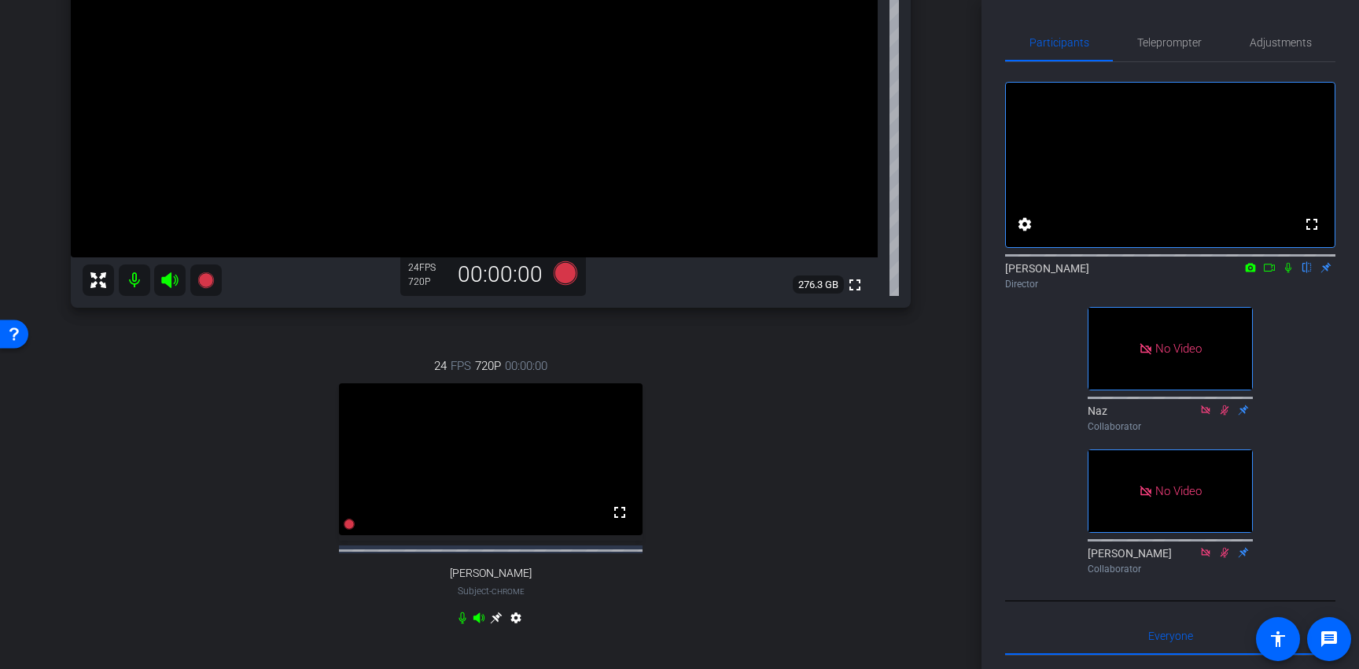
scroll to position [265, 0]
click at [558, 279] on icon at bounding box center [566, 275] width 24 height 24
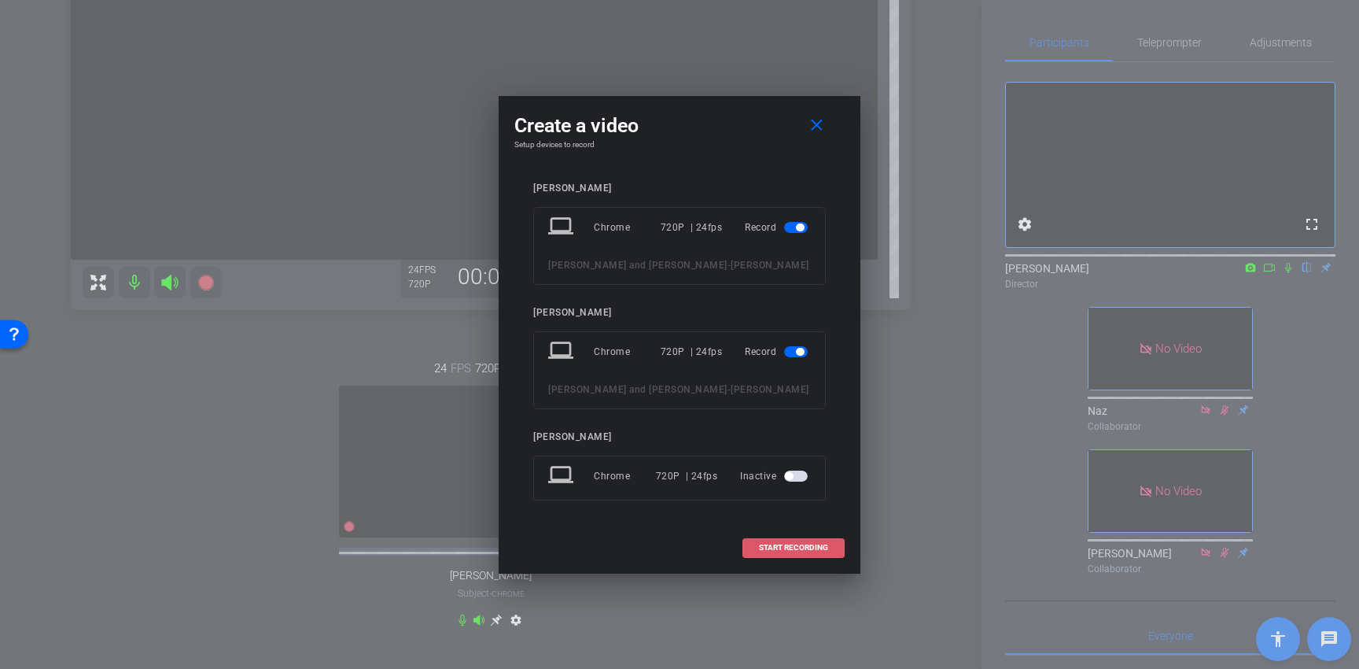
click at [820, 552] on span at bounding box center [793, 548] width 101 height 38
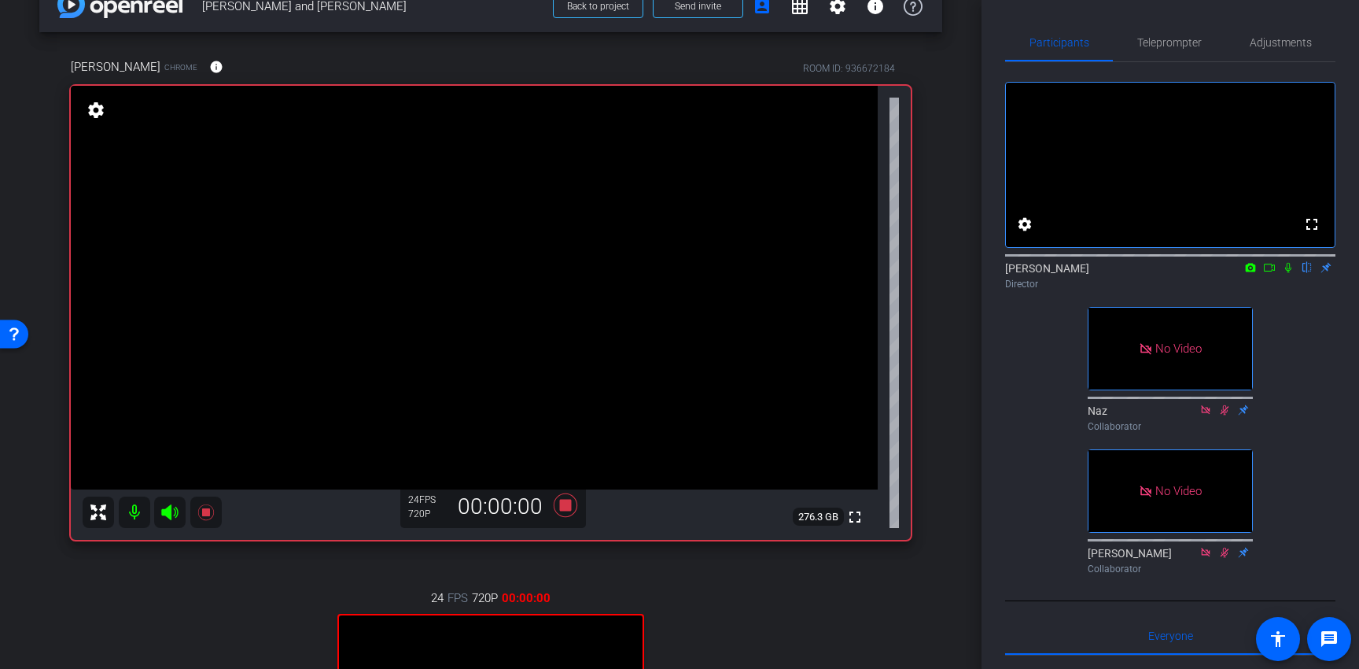
scroll to position [0, 0]
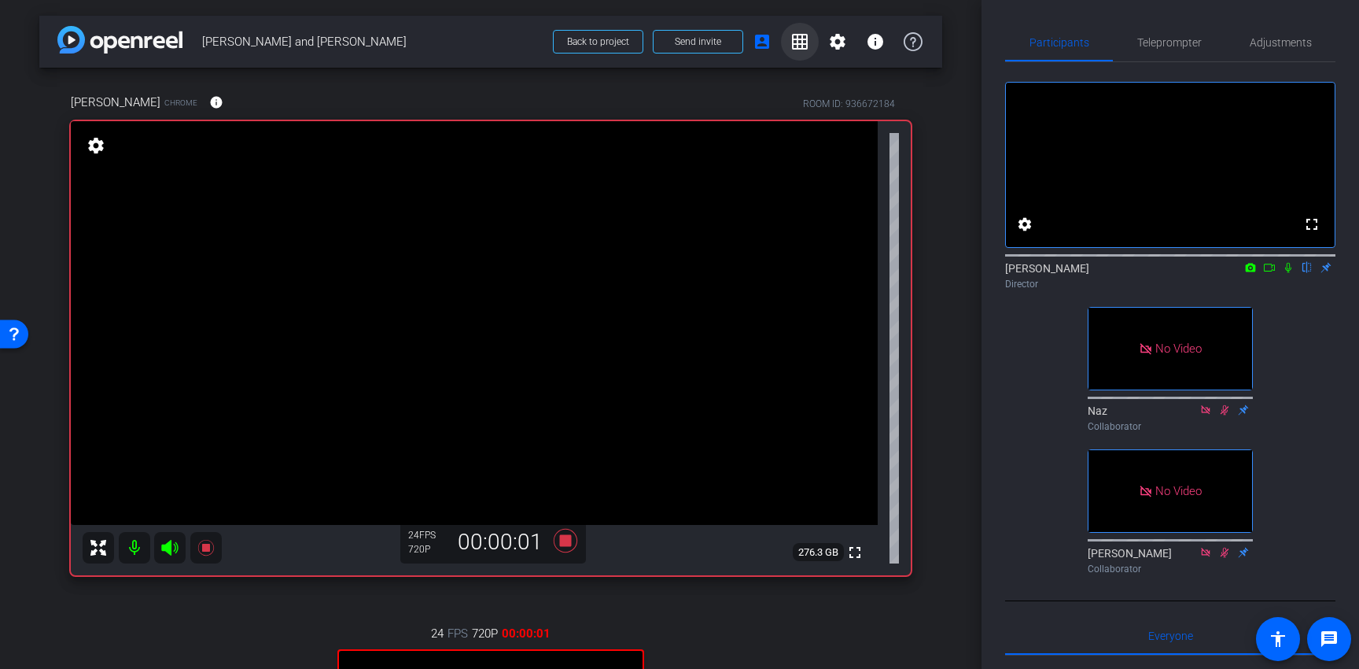
click at [807, 47] on mat-icon "grid_on" at bounding box center [799, 41] width 19 height 19
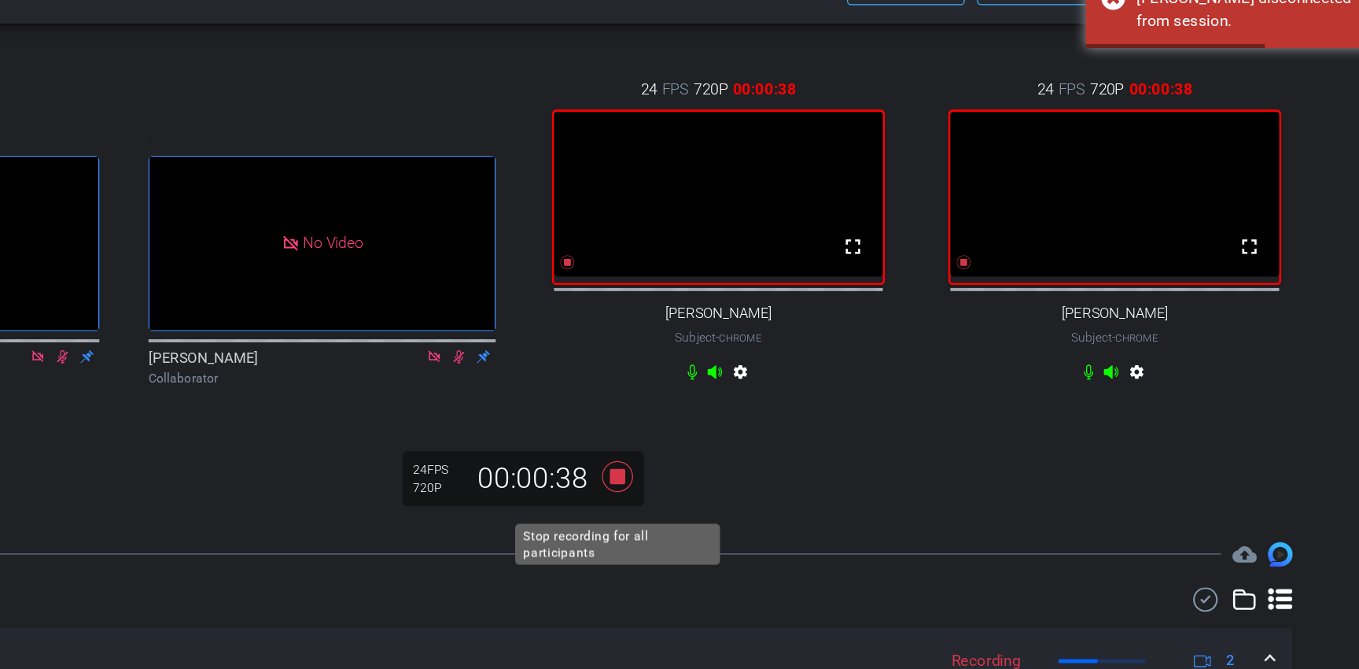
click at [751, 429] on icon at bounding box center [754, 415] width 38 height 28
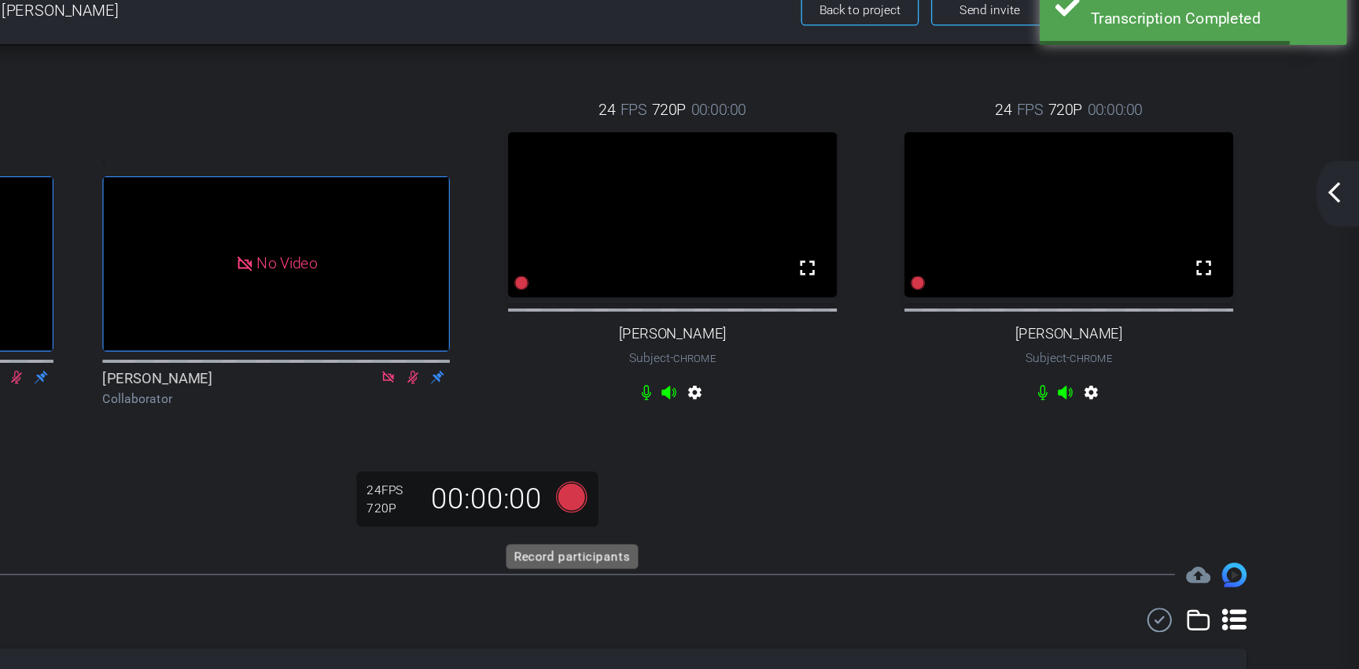
click at [751, 426] on icon at bounding box center [754, 415] width 24 height 24
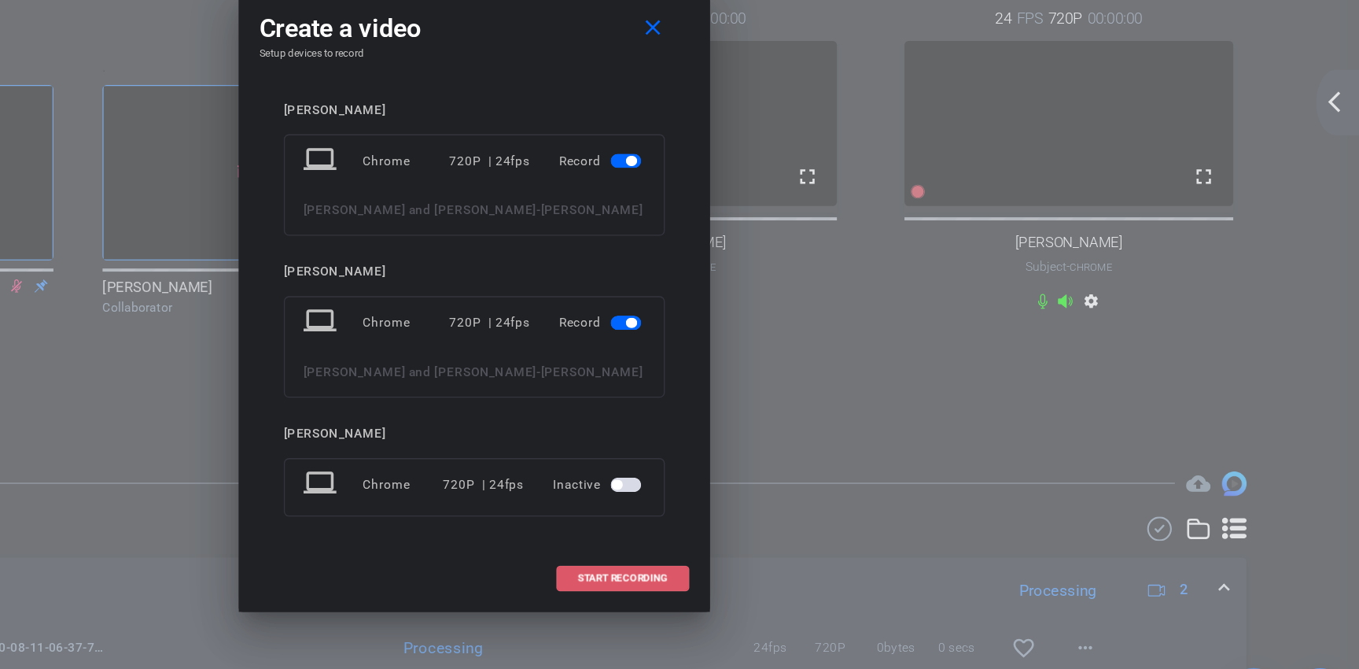
click at [783, 554] on span at bounding box center [793, 548] width 101 height 38
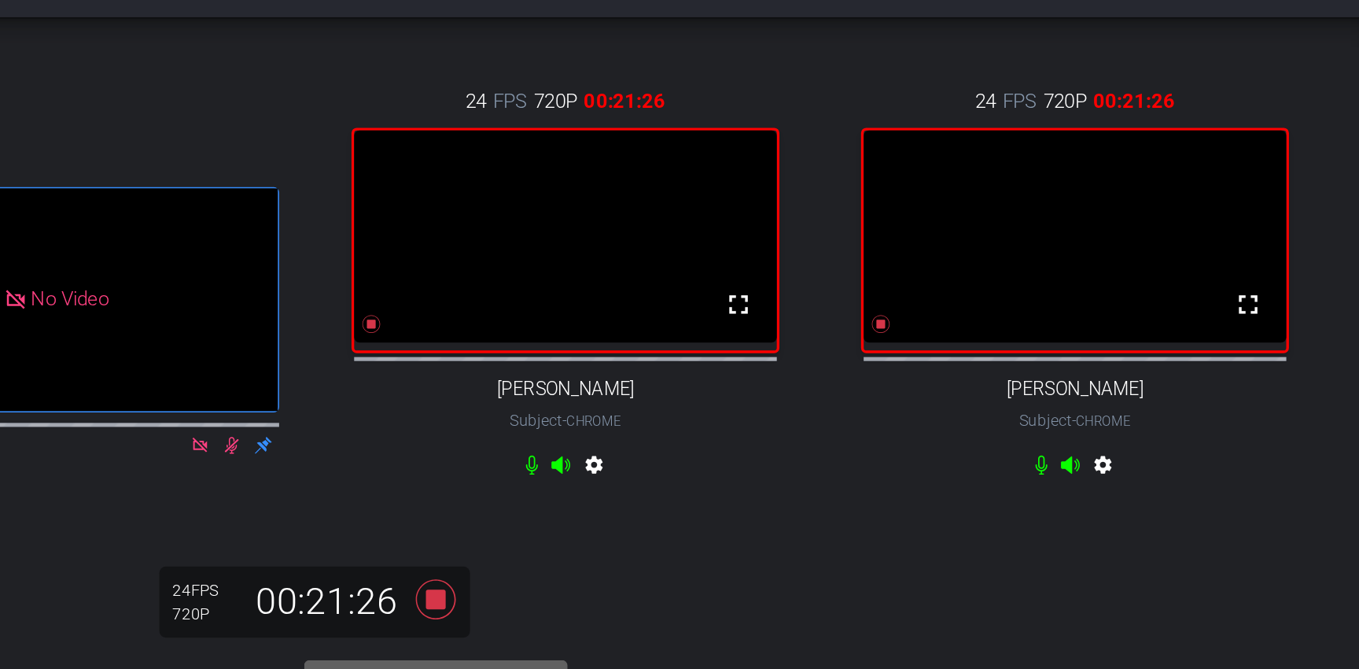
click at [749, 426] on icon at bounding box center [754, 415] width 24 height 24
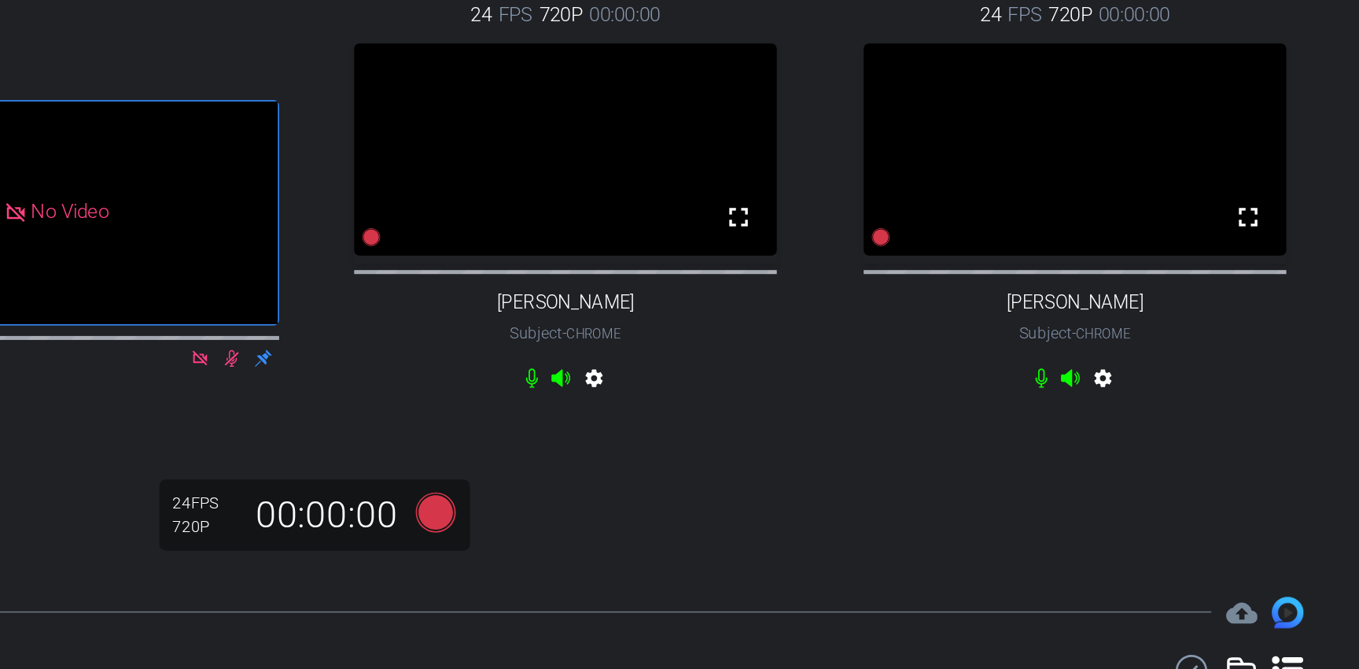
scroll to position [141, 0]
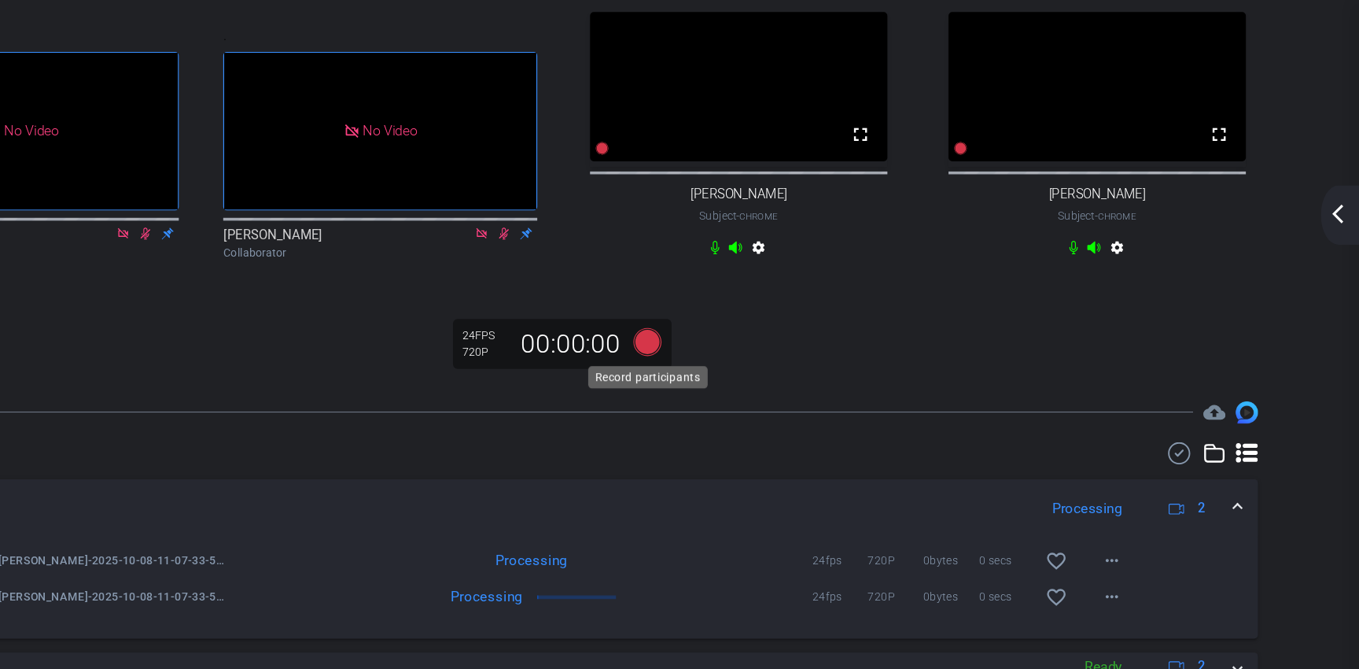
click at [753, 290] on icon at bounding box center [754, 290] width 24 height 24
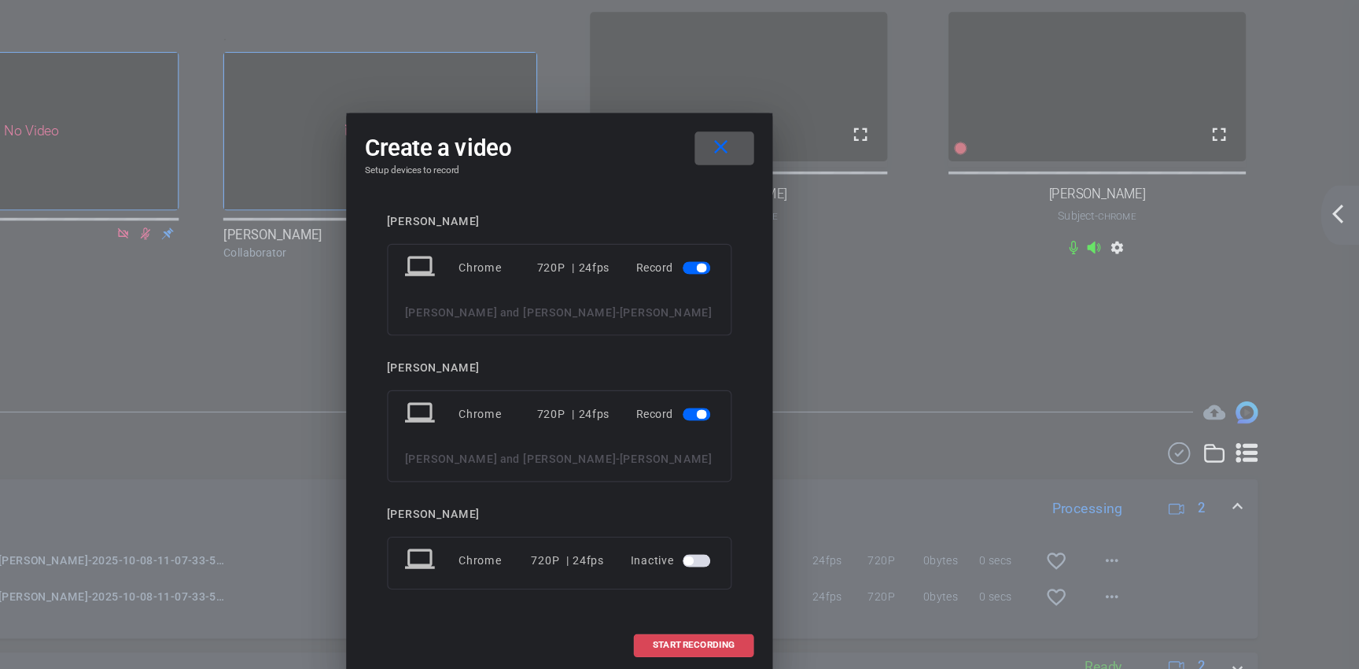
click at [803, 543] on span "START RECORDING" at bounding box center [793, 547] width 69 height 8
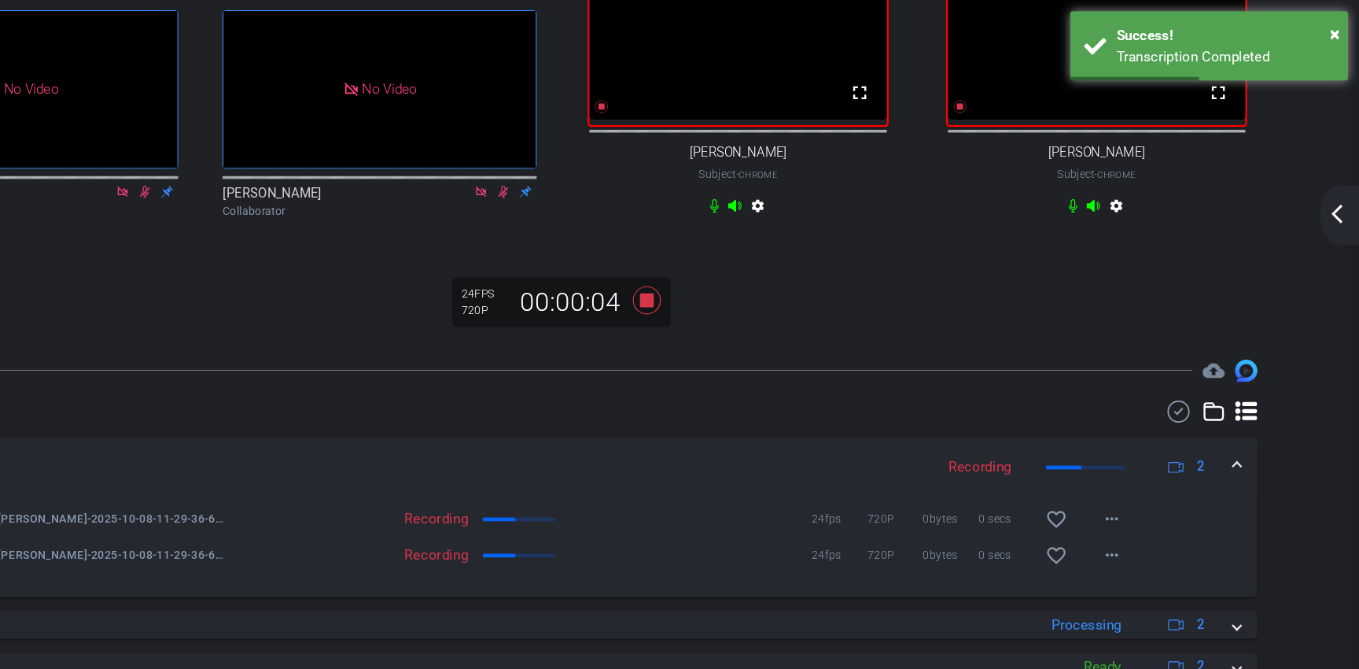
scroll to position [176, 0]
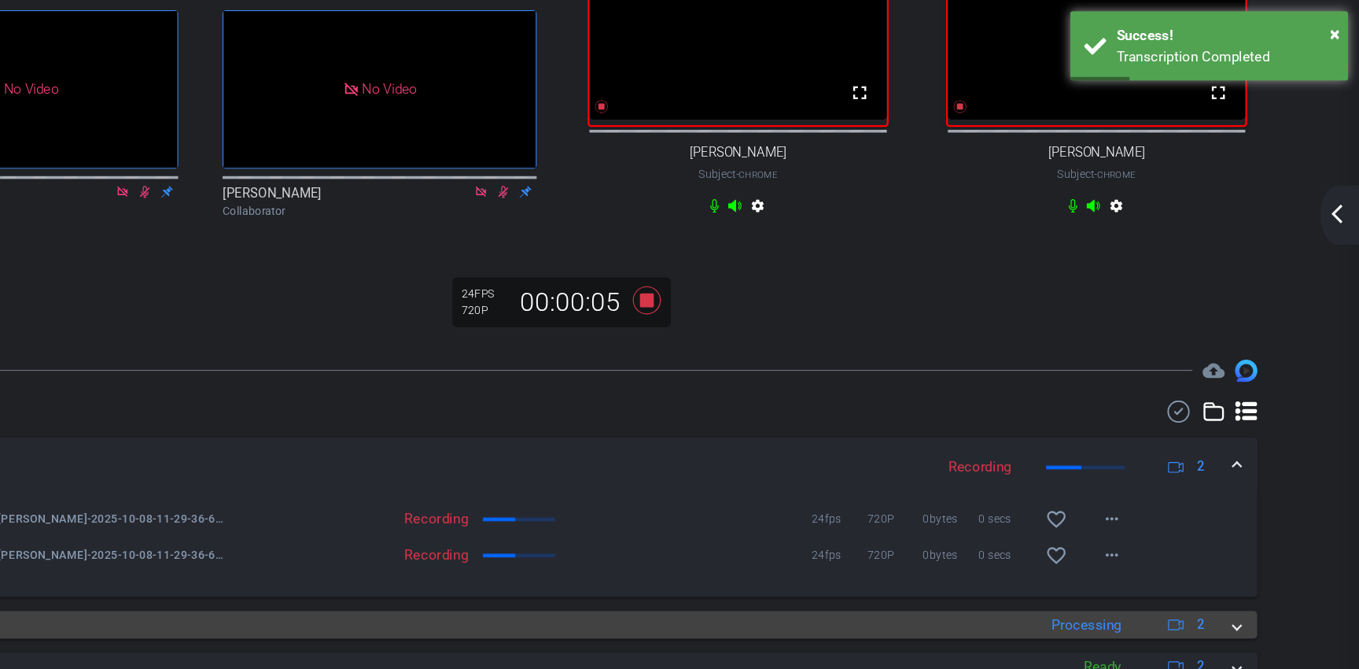
click at [818, 521] on mat-panel-title "Oct 8, 2025" at bounding box center [589, 530] width 977 height 24
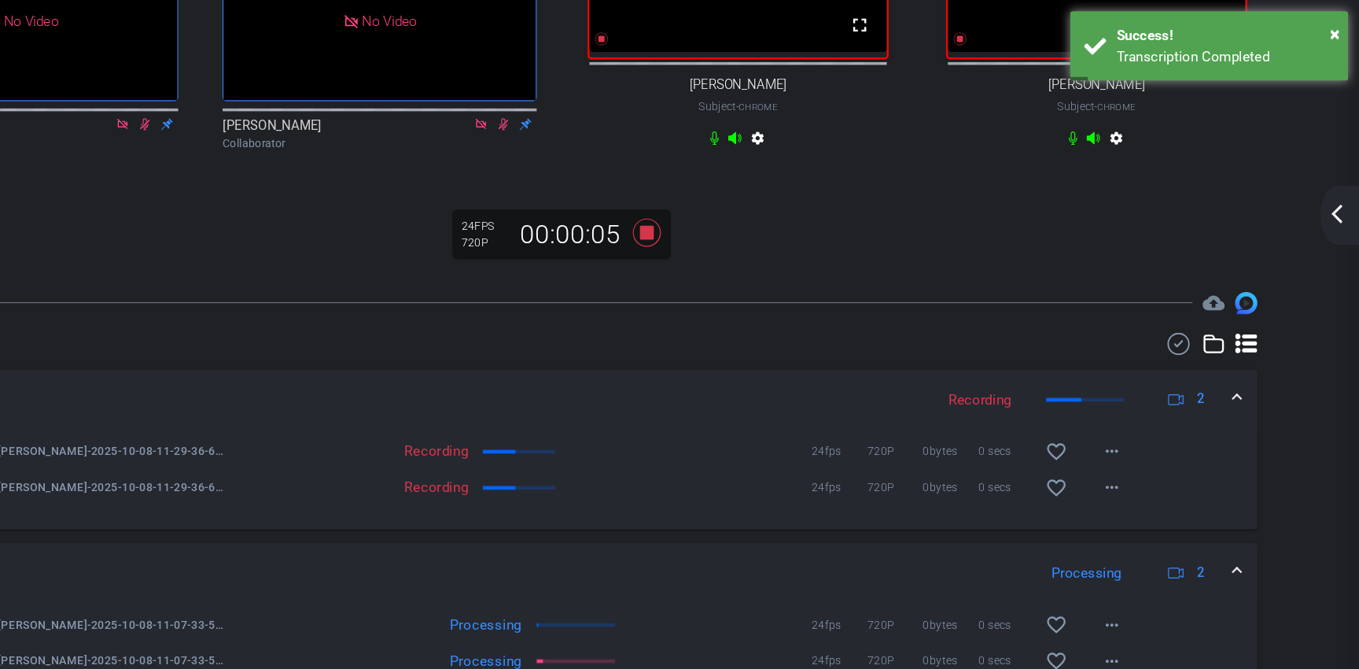
scroll to position [288, 0]
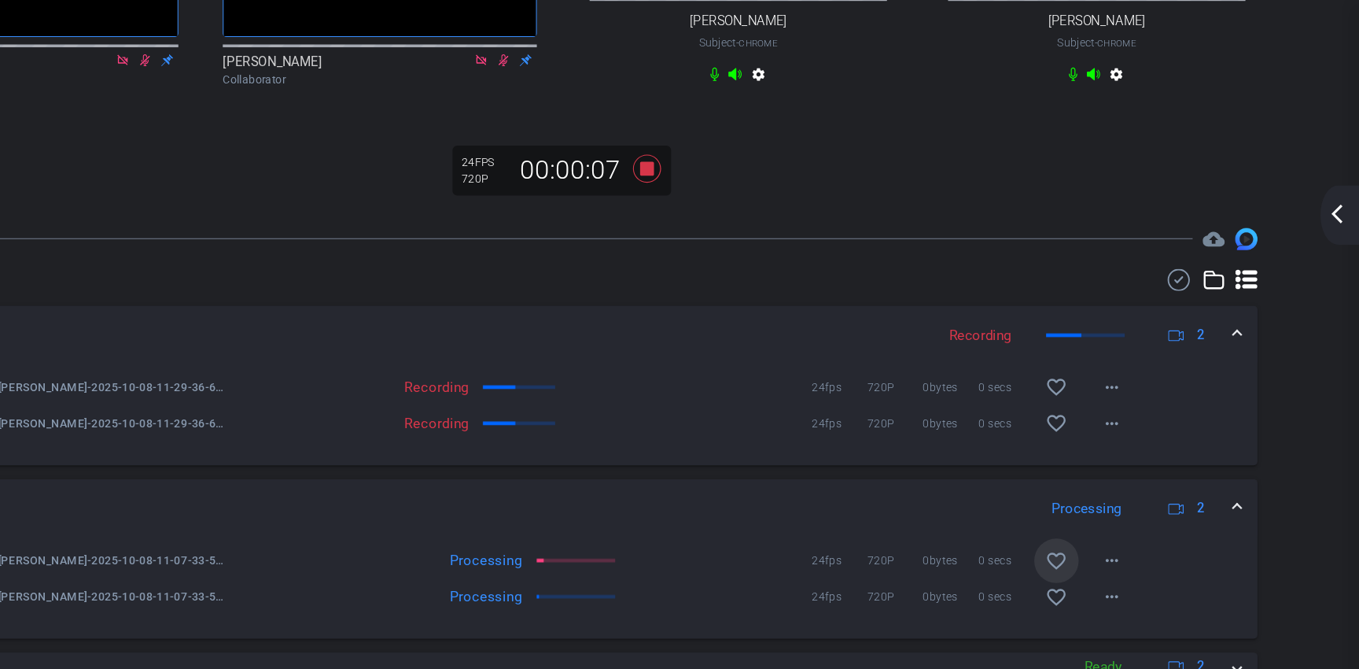
click at [1096, 472] on mat-icon "favorite_border" at bounding box center [1102, 475] width 19 height 19
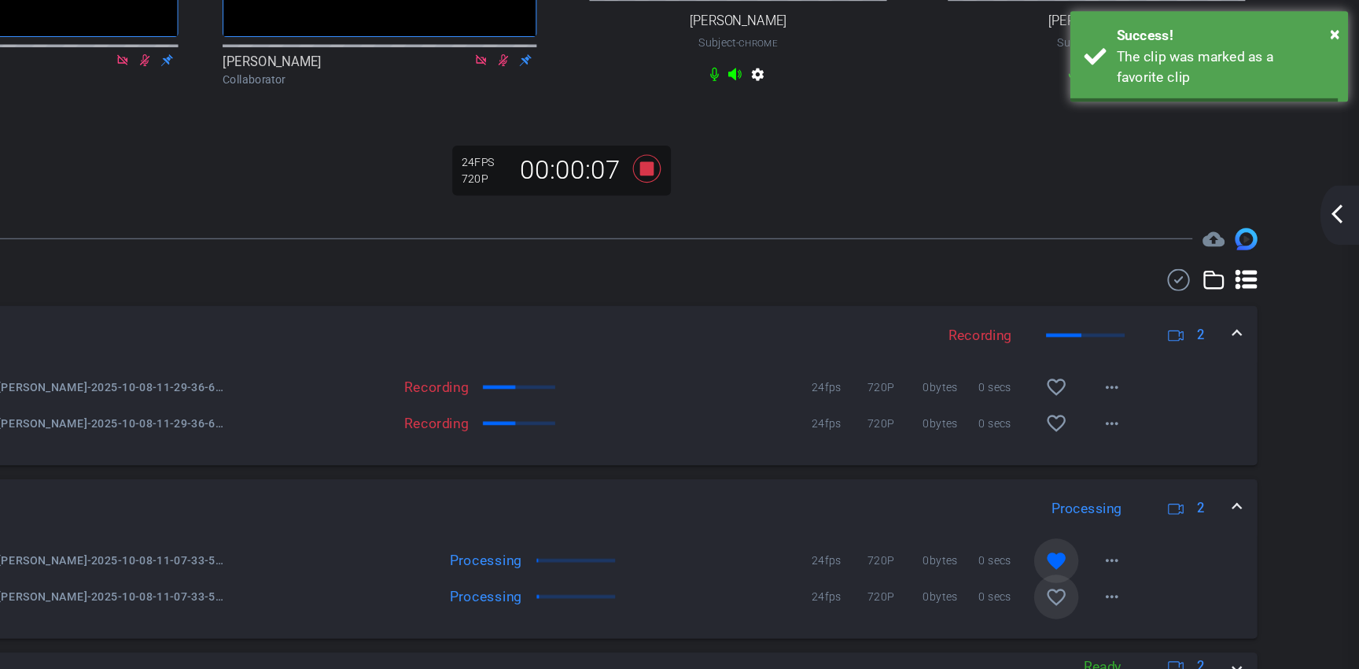
click at [1096, 499] on mat-icon "favorite_border" at bounding box center [1102, 506] width 19 height 19
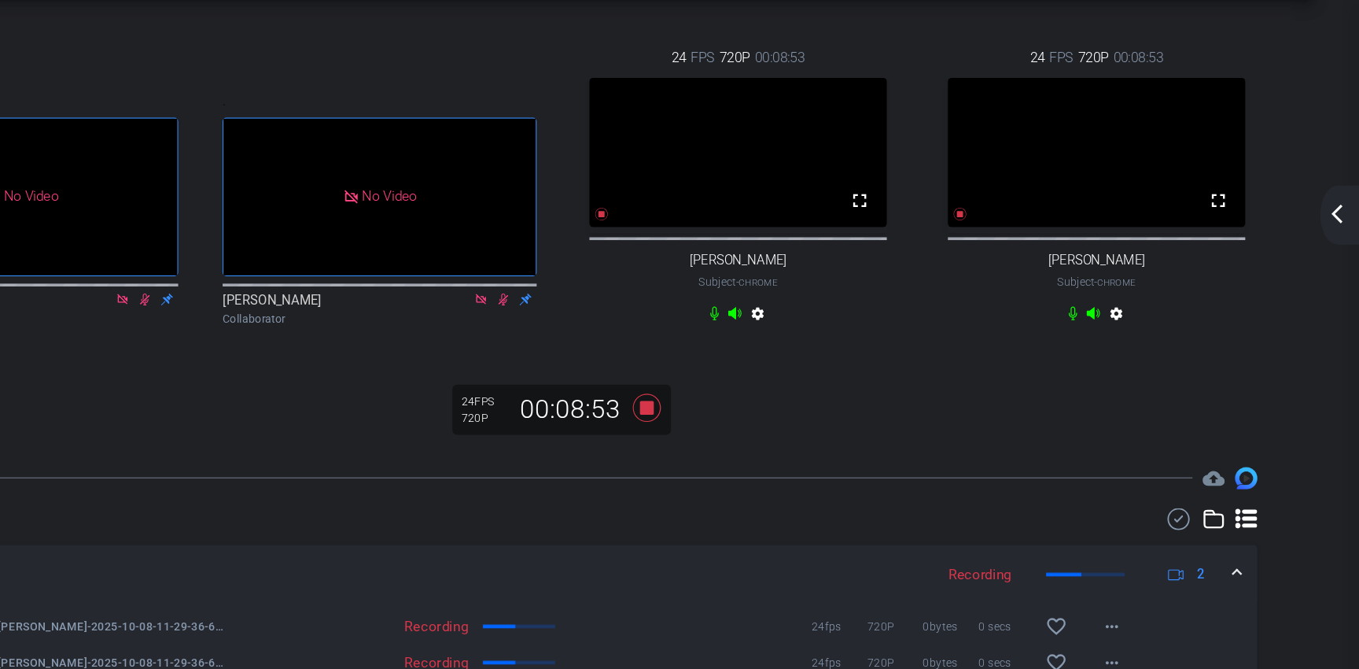
scroll to position [58, 0]
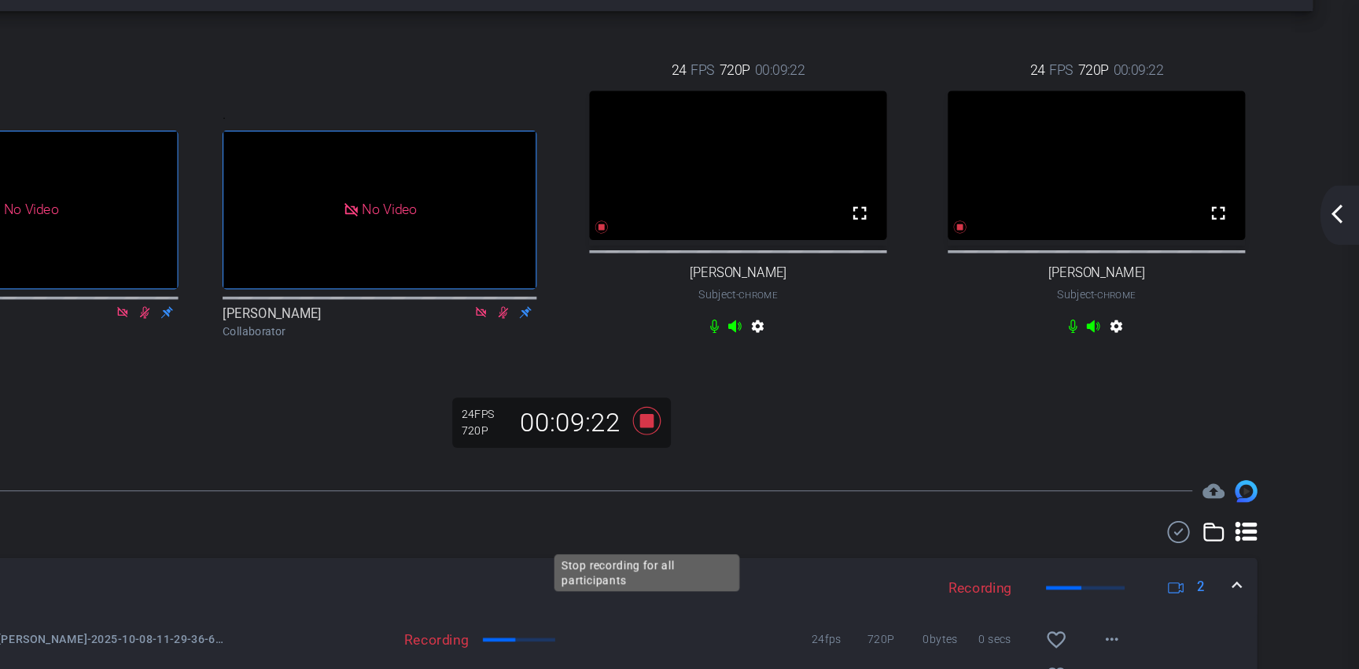
click at [760, 371] on icon at bounding box center [754, 357] width 38 height 28
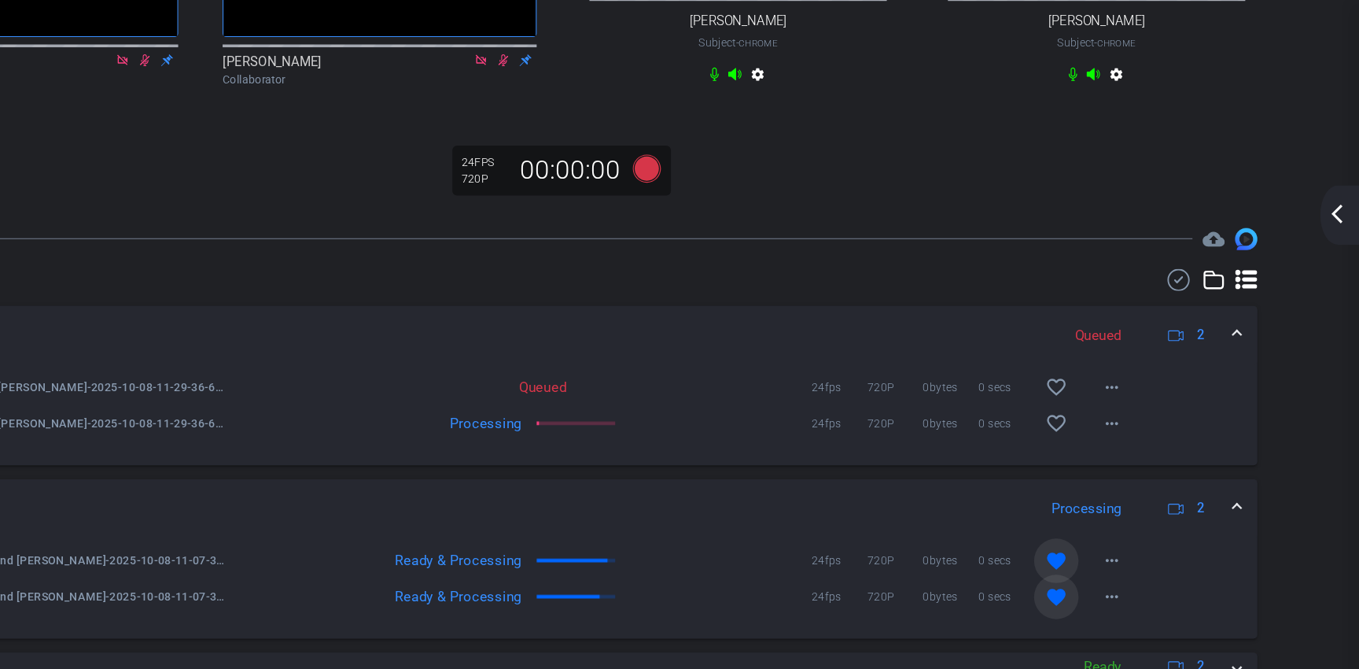
scroll to position [249, 0]
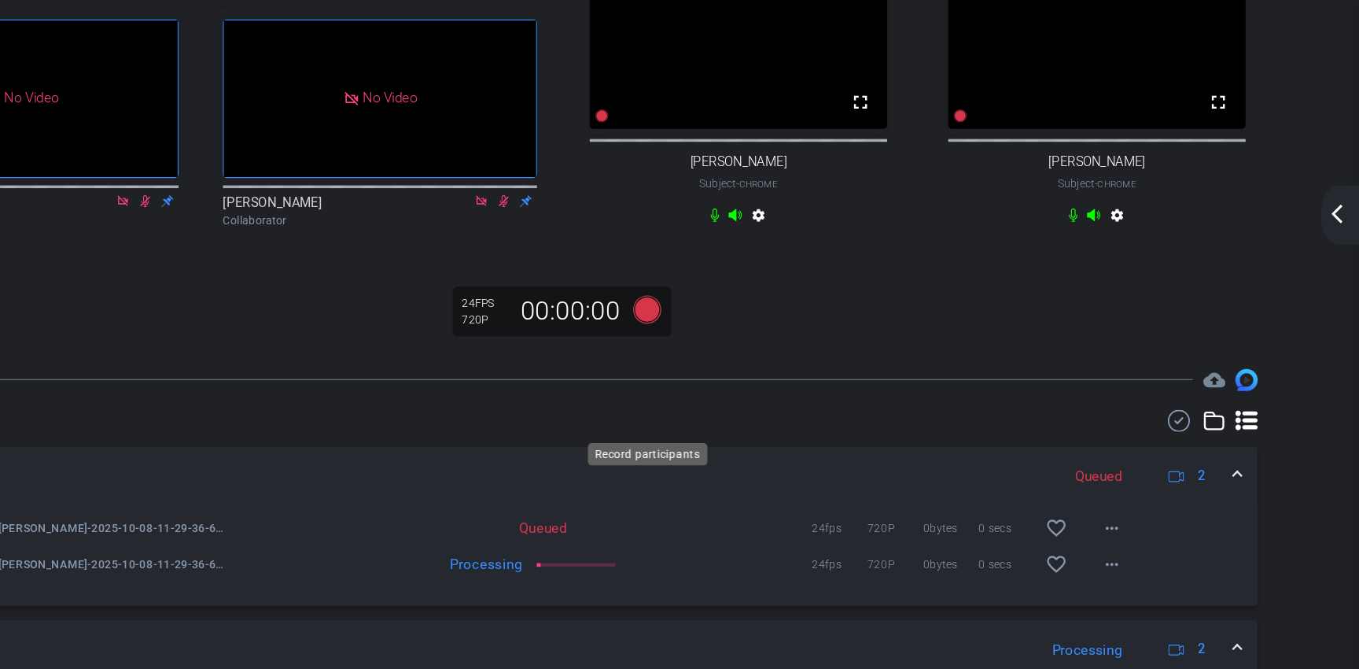
click at [756, 274] on icon at bounding box center [754, 262] width 24 height 24
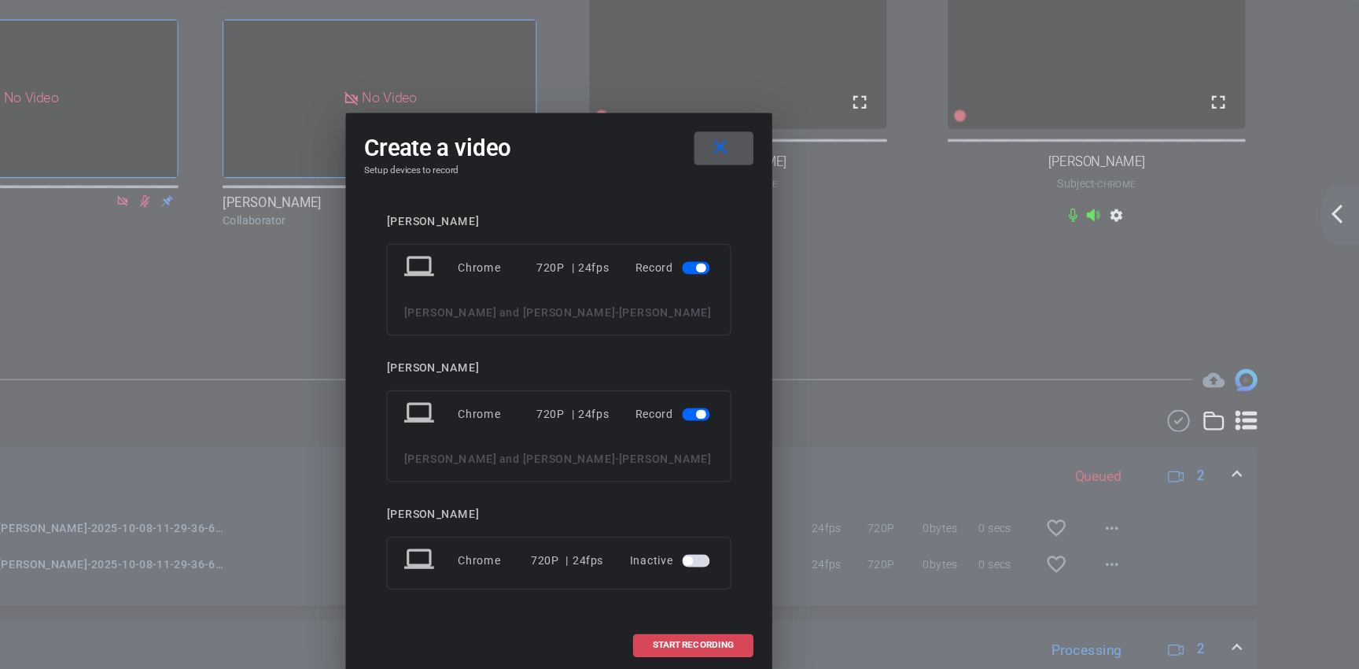
click at [790, 547] on span "START RECORDING" at bounding box center [793, 547] width 69 height 8
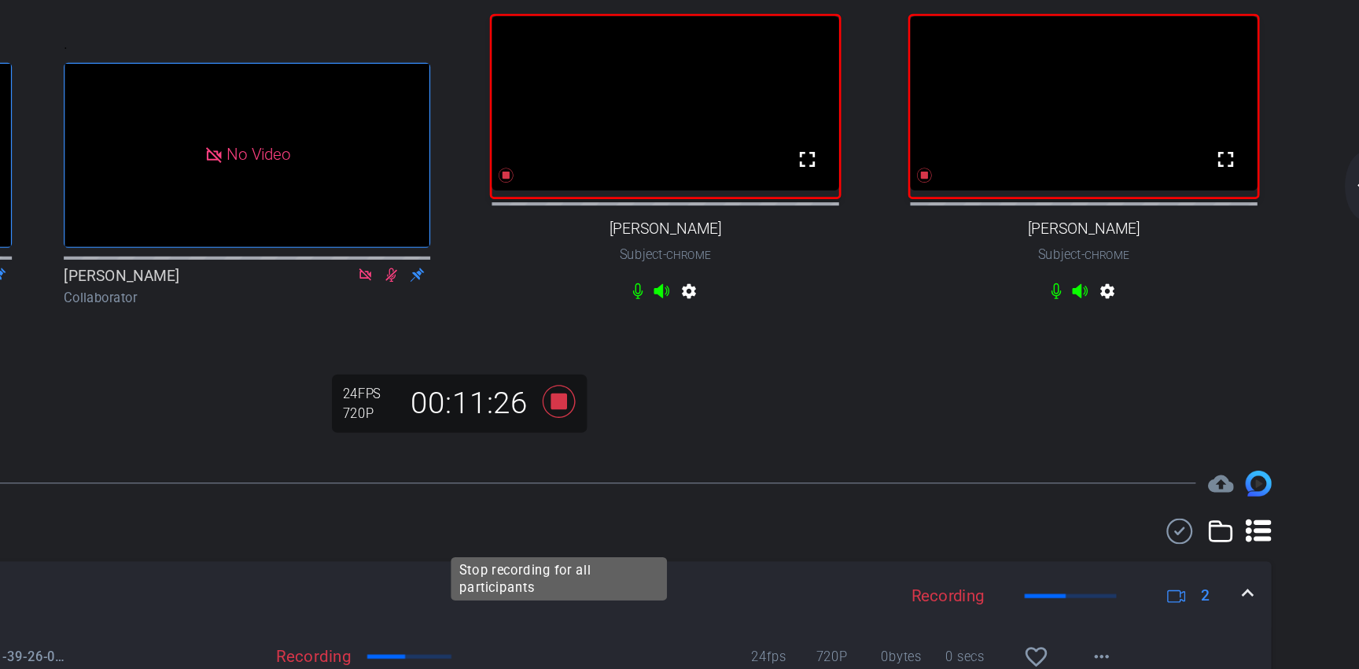
click at [754, 350] on icon at bounding box center [754, 338] width 24 height 24
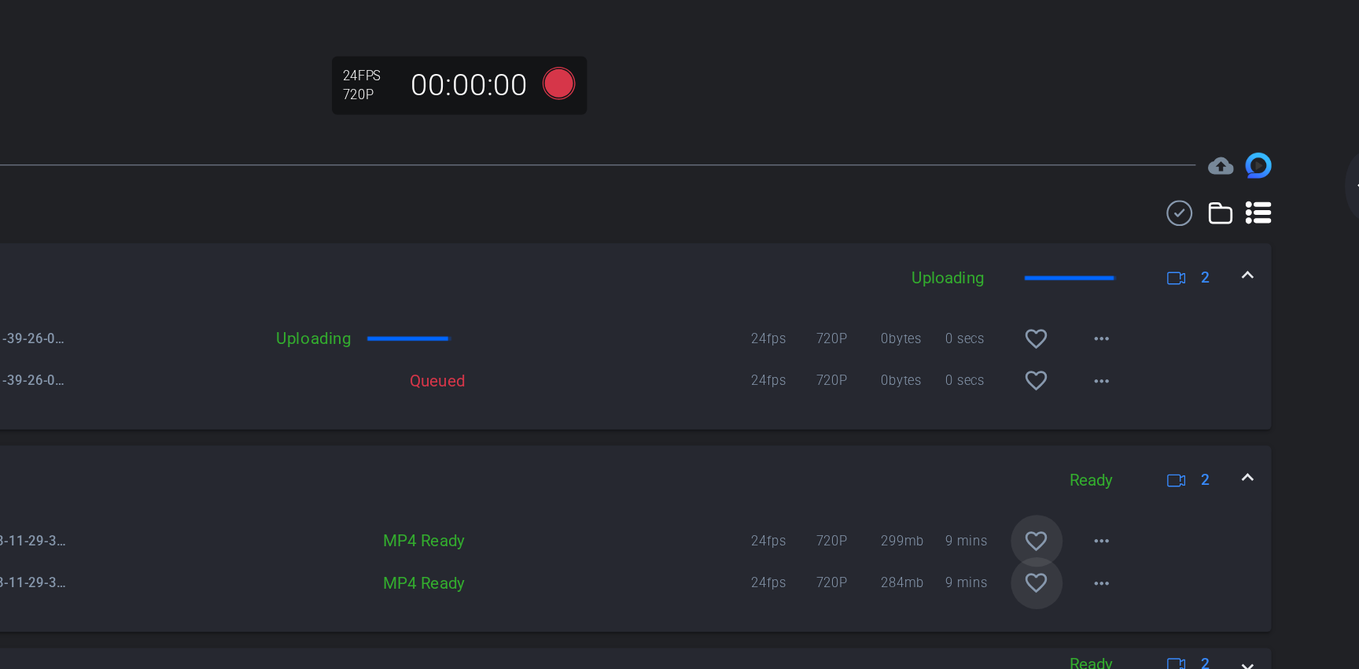
scroll to position [363, 0]
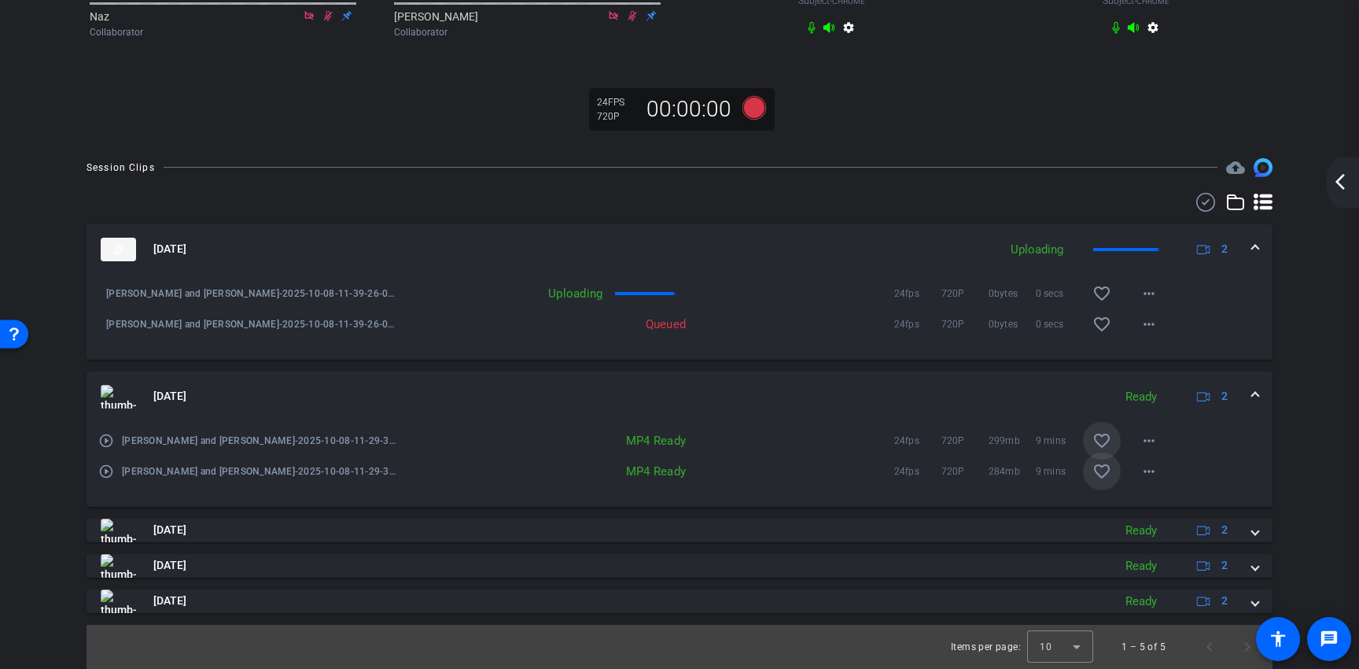
click at [1115, 490] on span at bounding box center [1102, 471] width 38 height 38
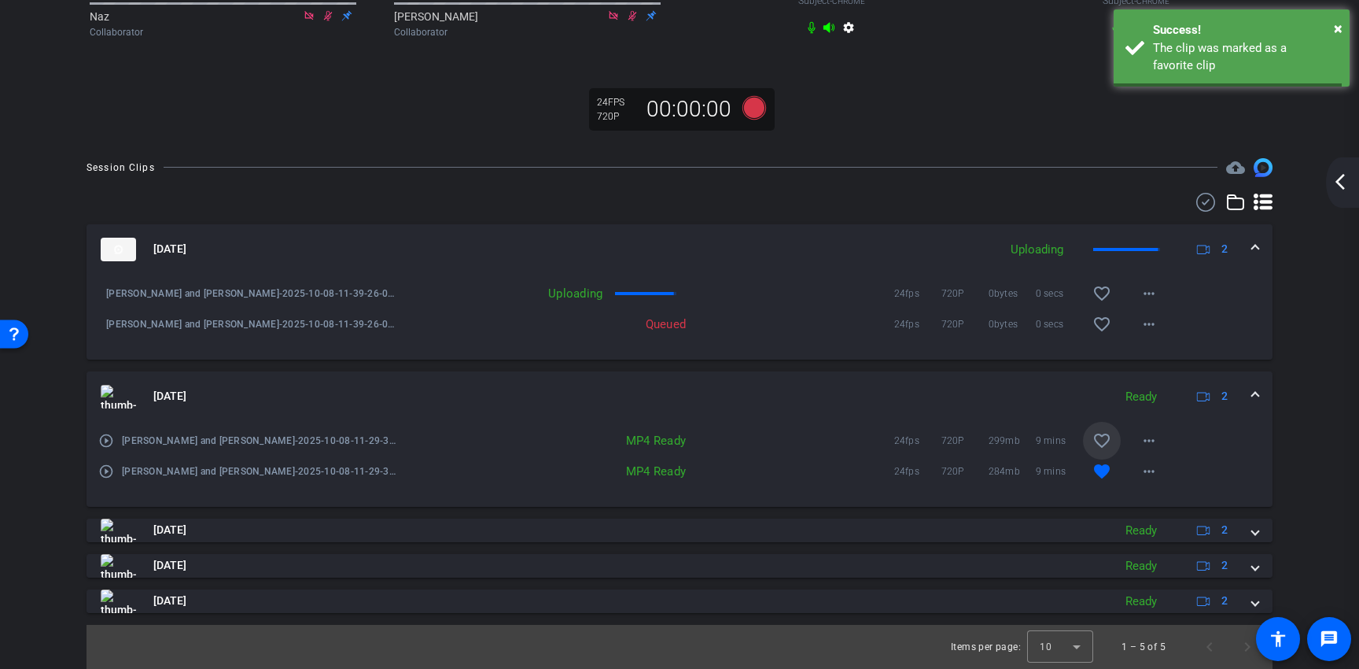
click at [1110, 450] on mat-icon "favorite_border" at bounding box center [1102, 440] width 19 height 19
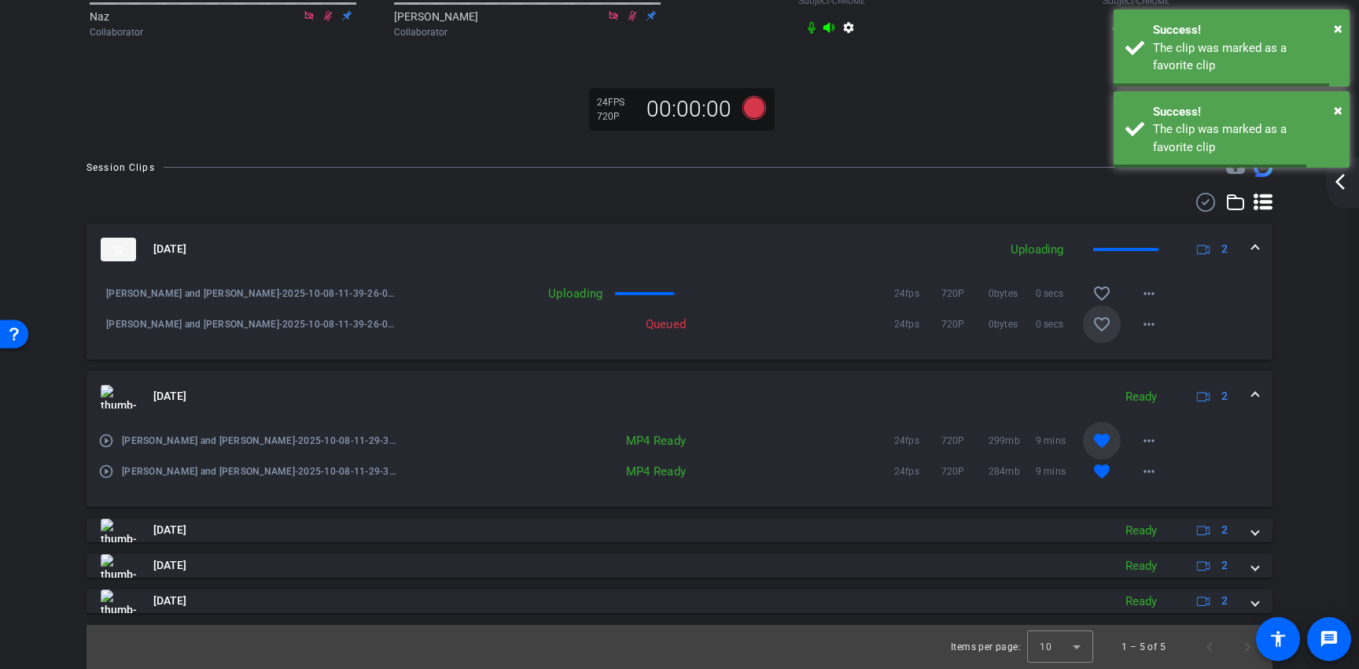
click at [1099, 333] on mat-icon "favorite_border" at bounding box center [1102, 324] width 19 height 19
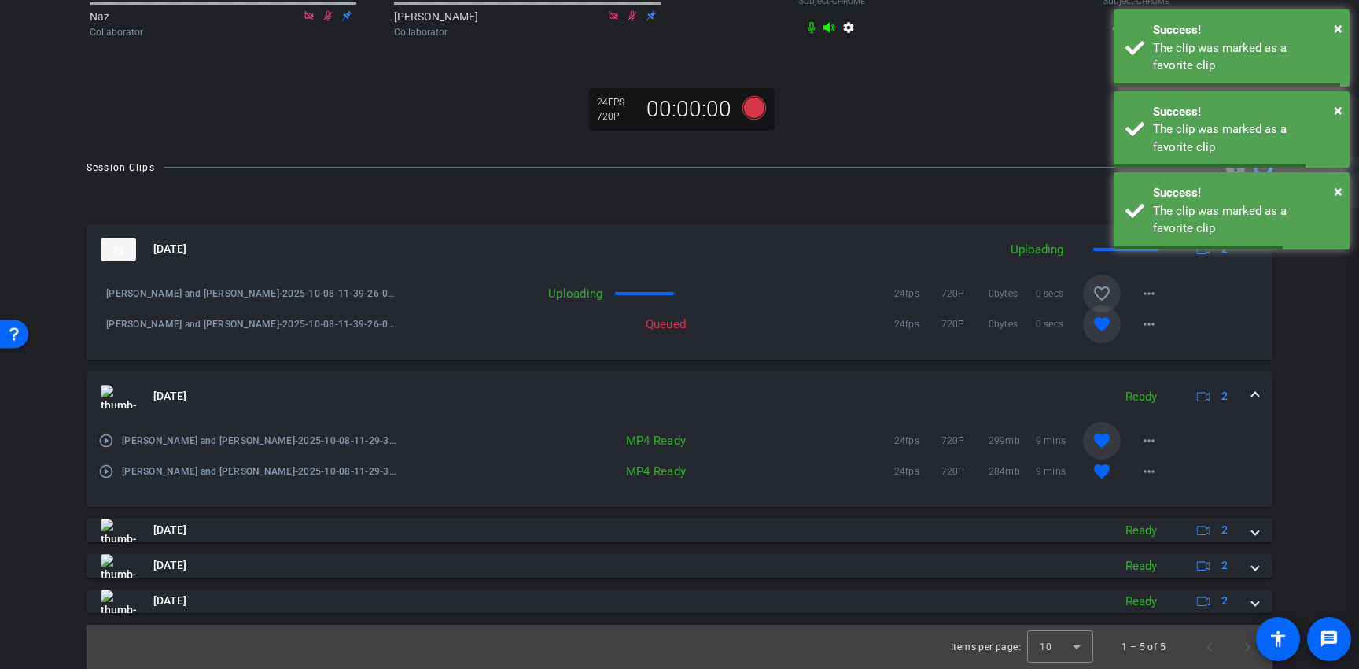
click at [1099, 303] on mat-icon "favorite_border" at bounding box center [1102, 293] width 19 height 19
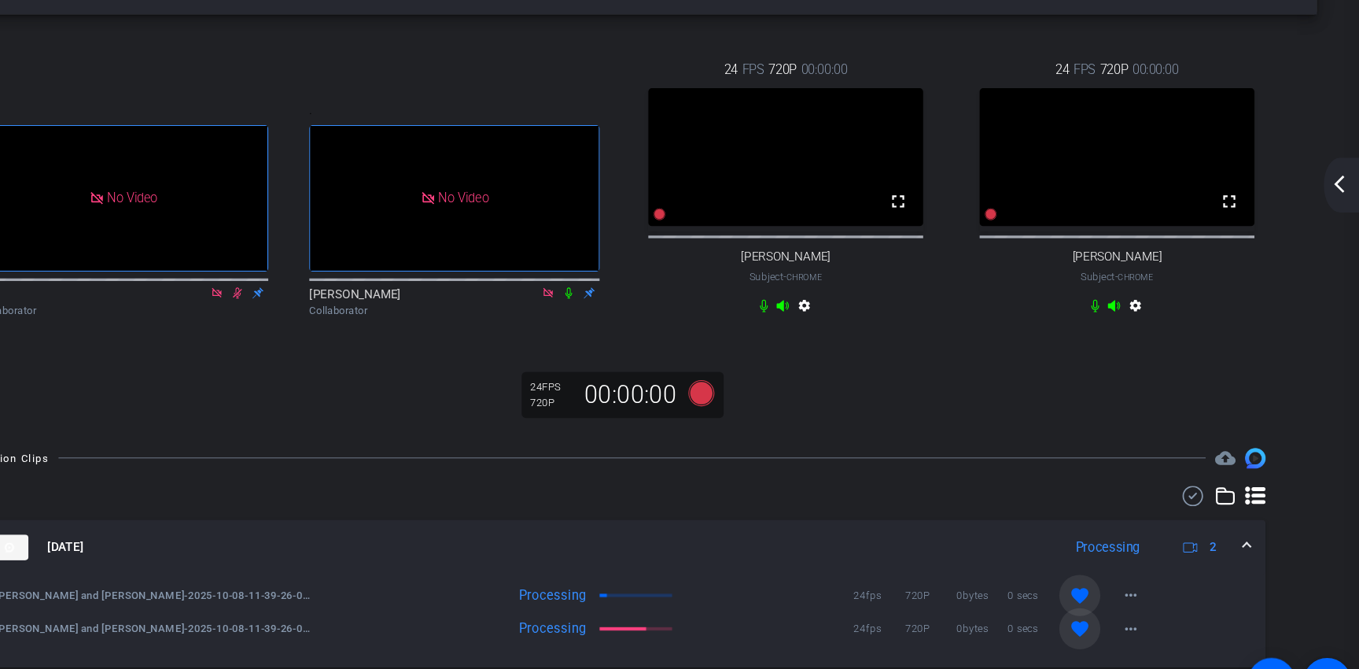
scroll to position [0, 0]
